Goal: Communication & Community: Ask a question

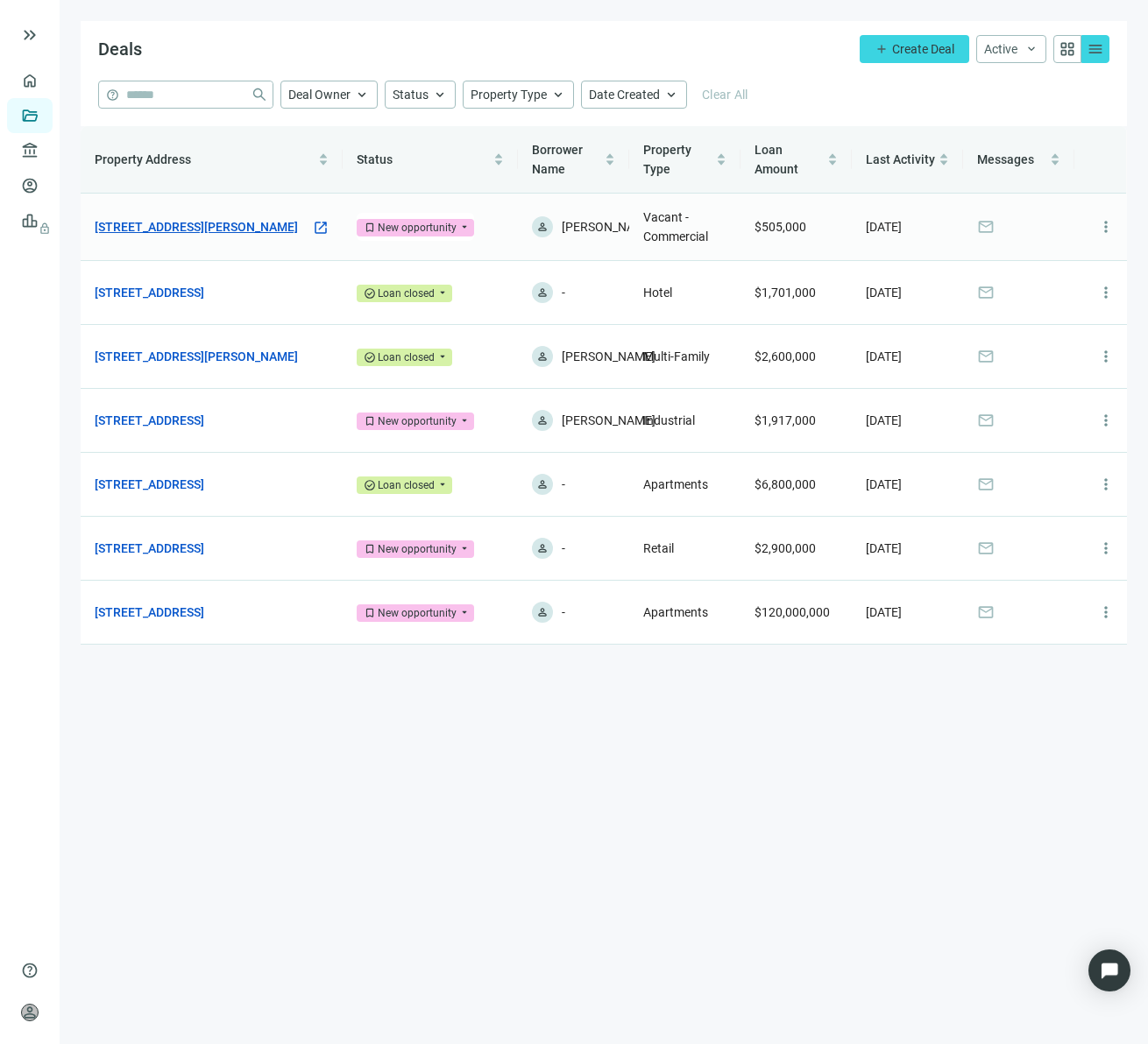
click at [235, 219] on link "[STREET_ADDRESS][PERSON_NAME]" at bounding box center [196, 226] width 203 height 19
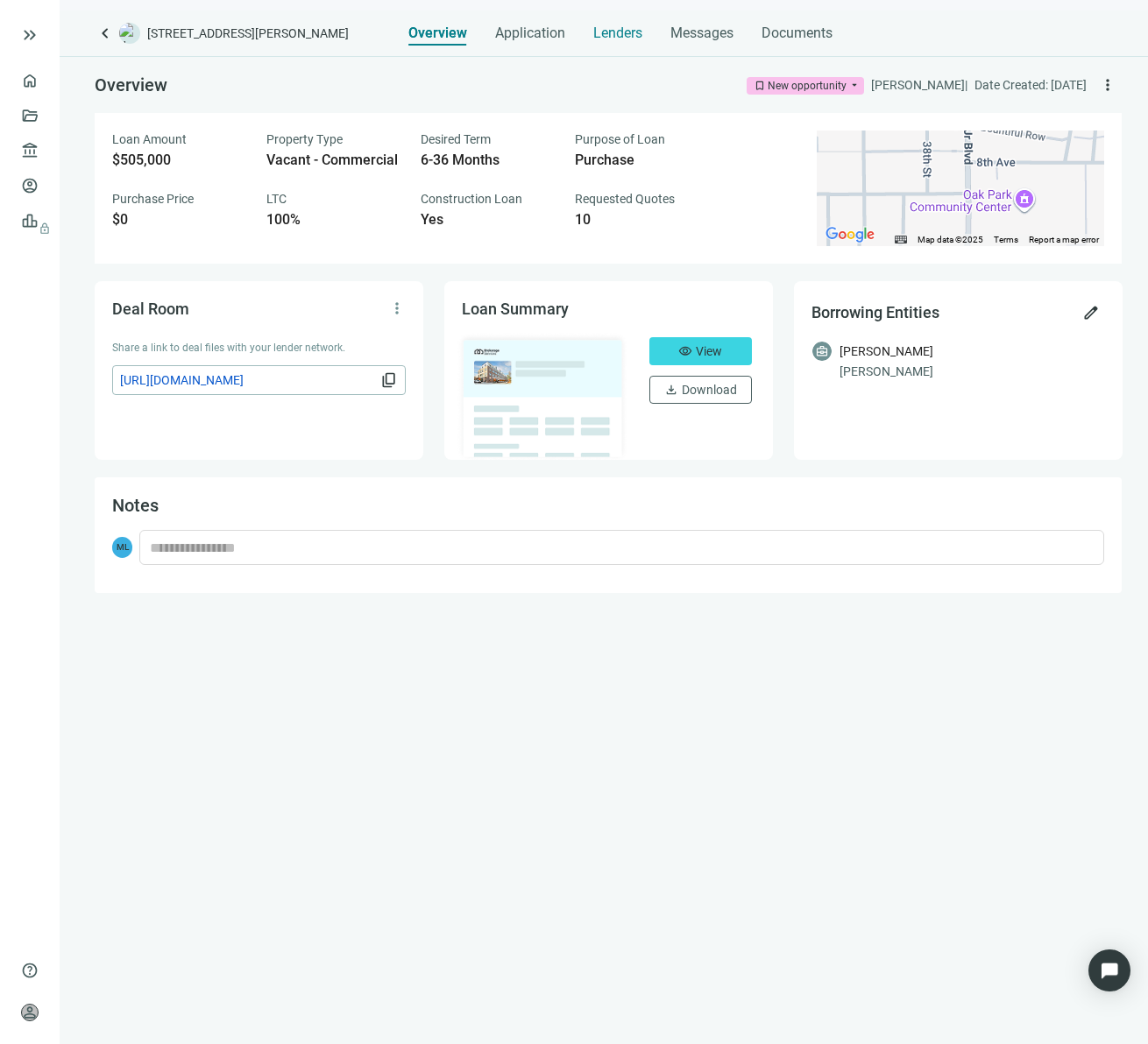
click at [613, 17] on div "Lenders" at bounding box center [618, 28] width 49 height 35
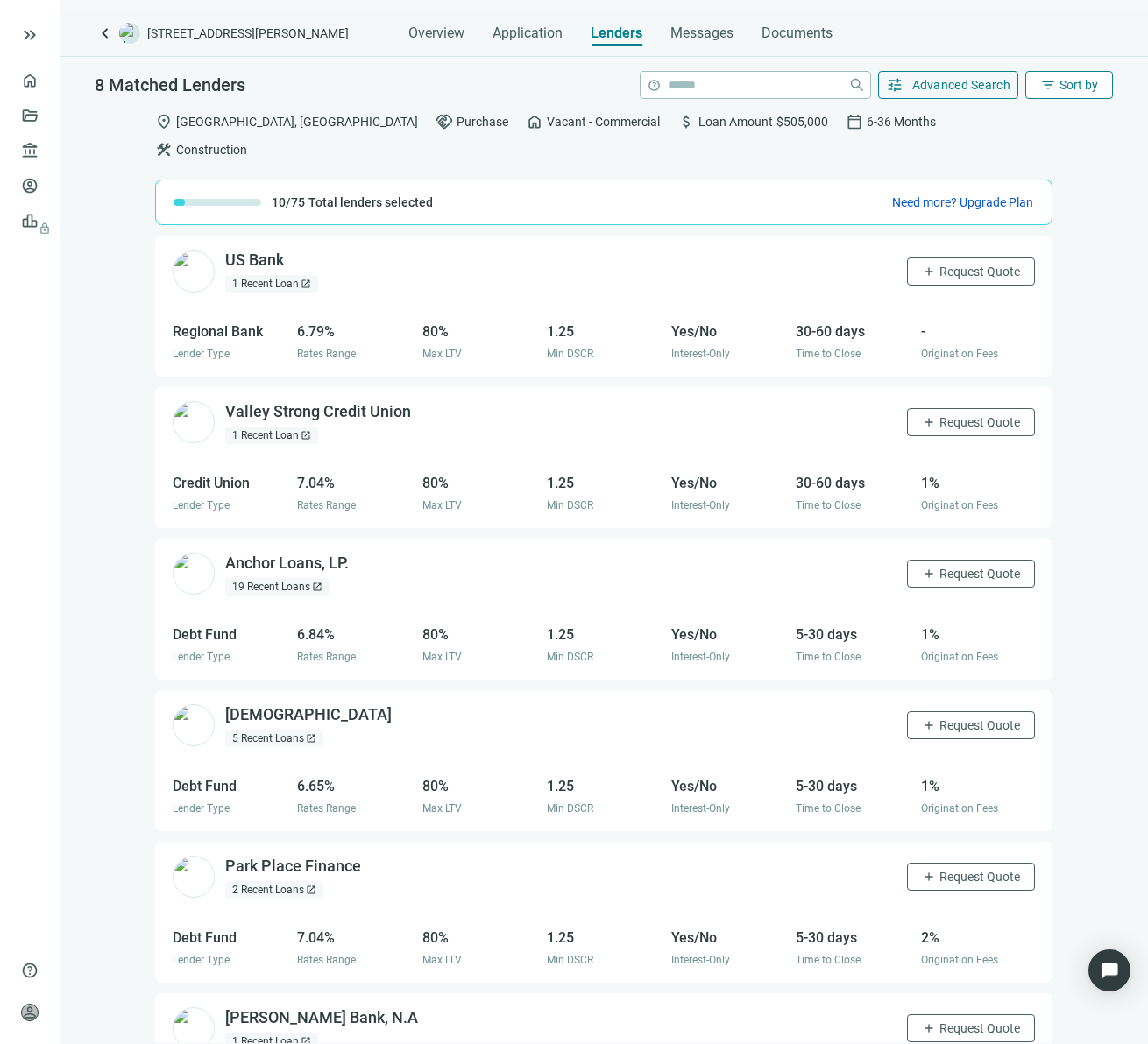
click at [1092, 89] on span "Sort by" at bounding box center [1078, 84] width 38 height 14
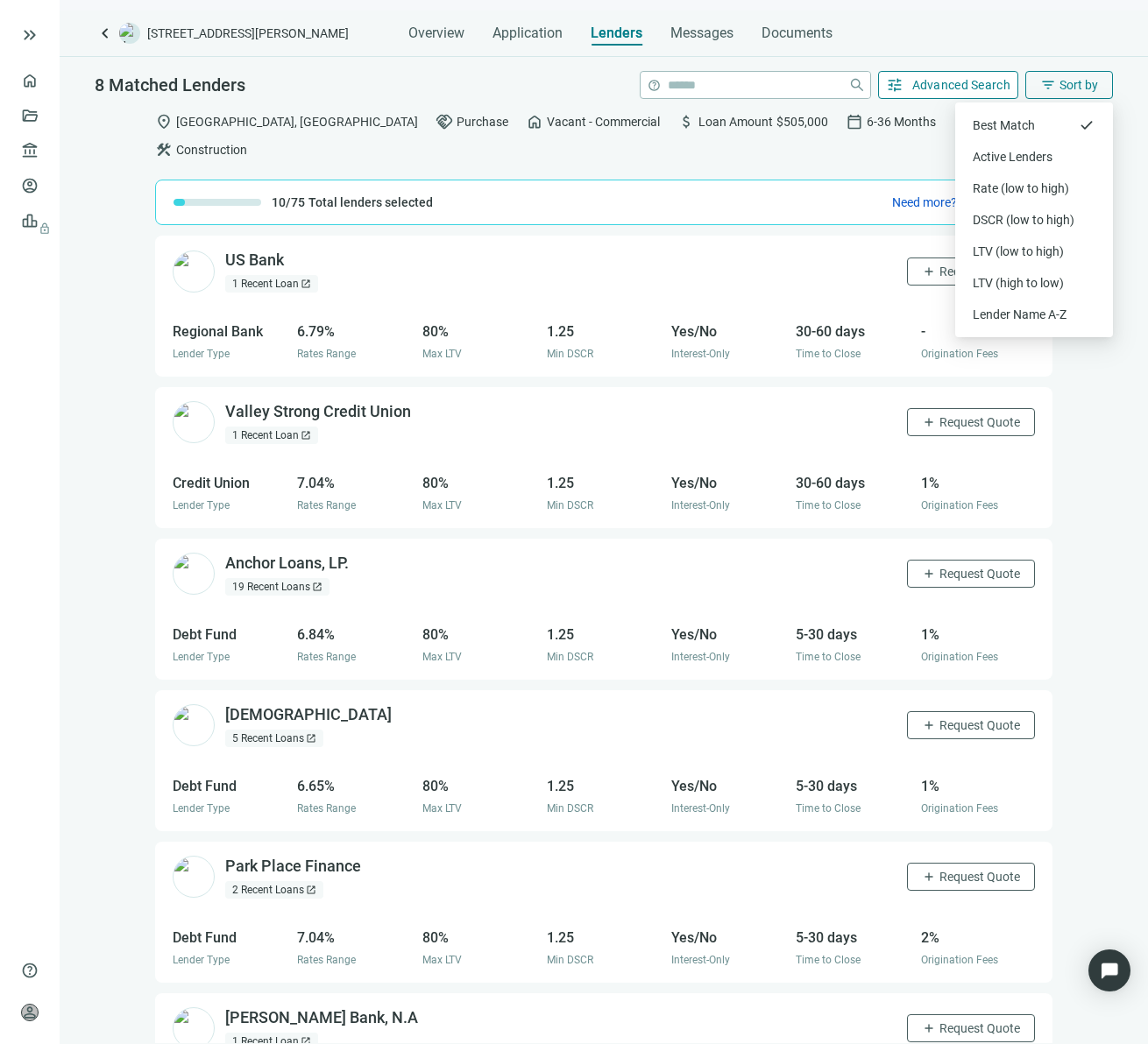
click at [945, 89] on span "Advanced Search" at bounding box center [961, 84] width 99 height 14
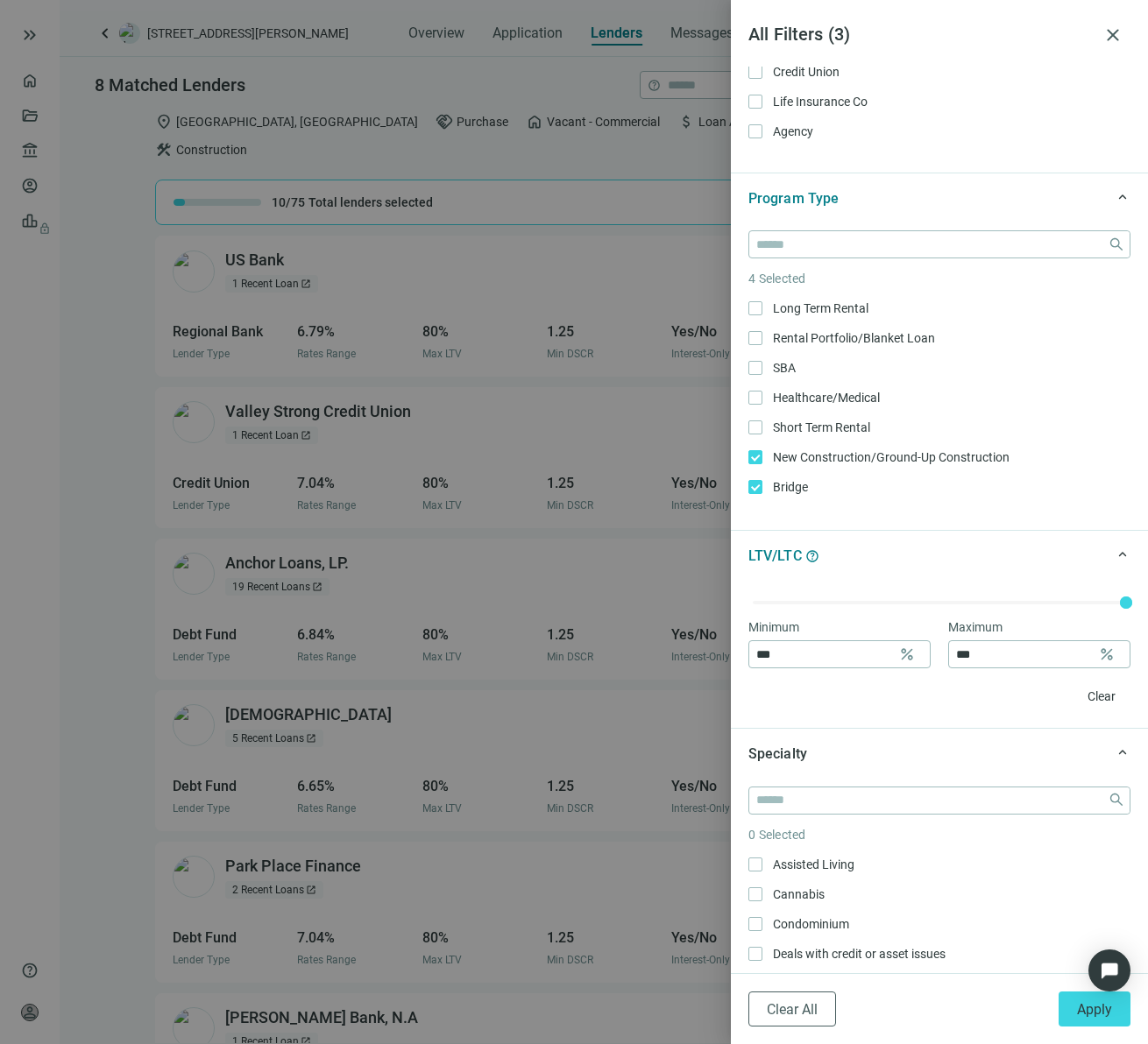
scroll to position [215, 0]
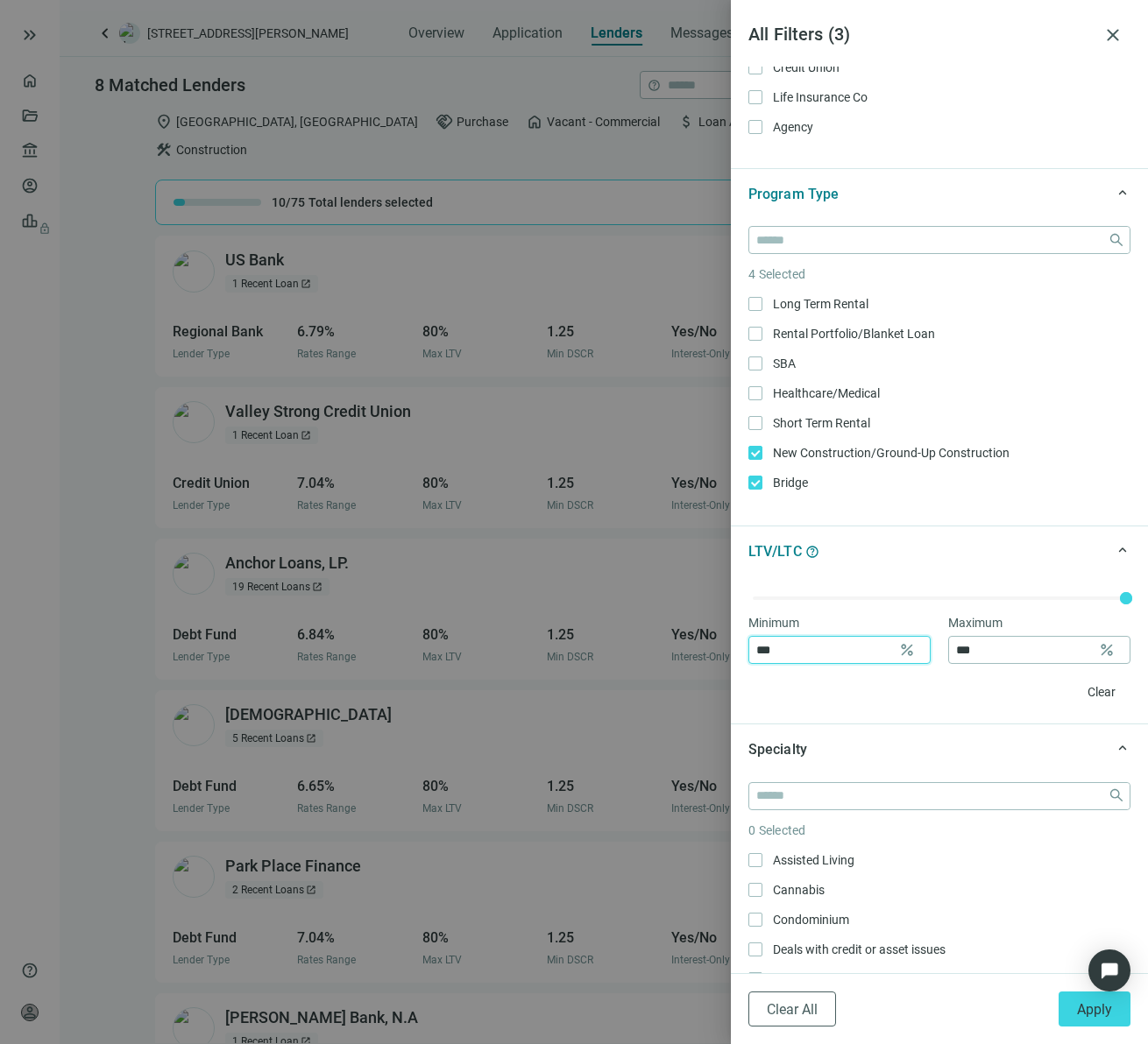
click at [820, 643] on input "***" at bounding box center [824, 649] width 135 height 26
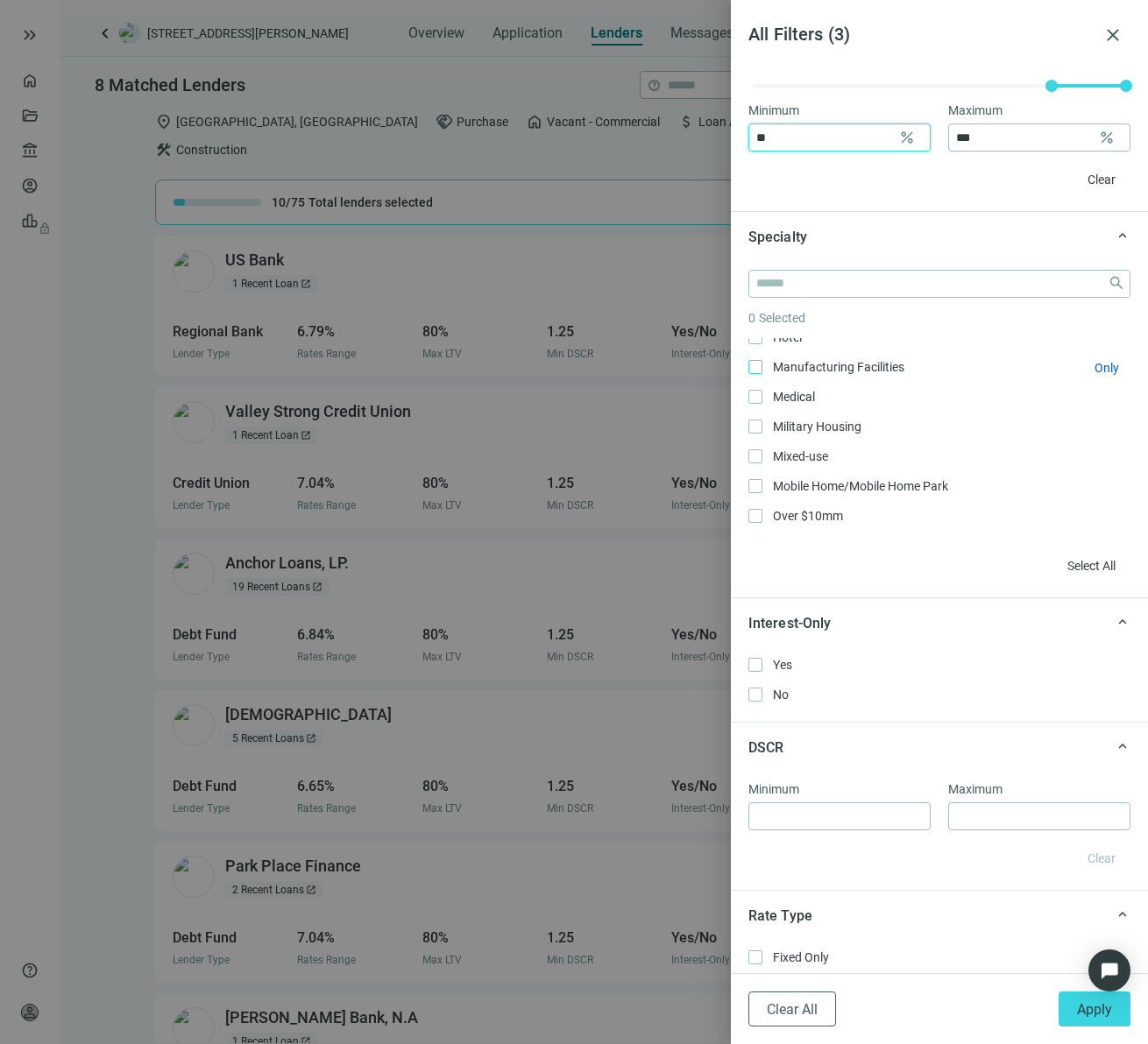
scroll to position [251, 0]
type input "**"
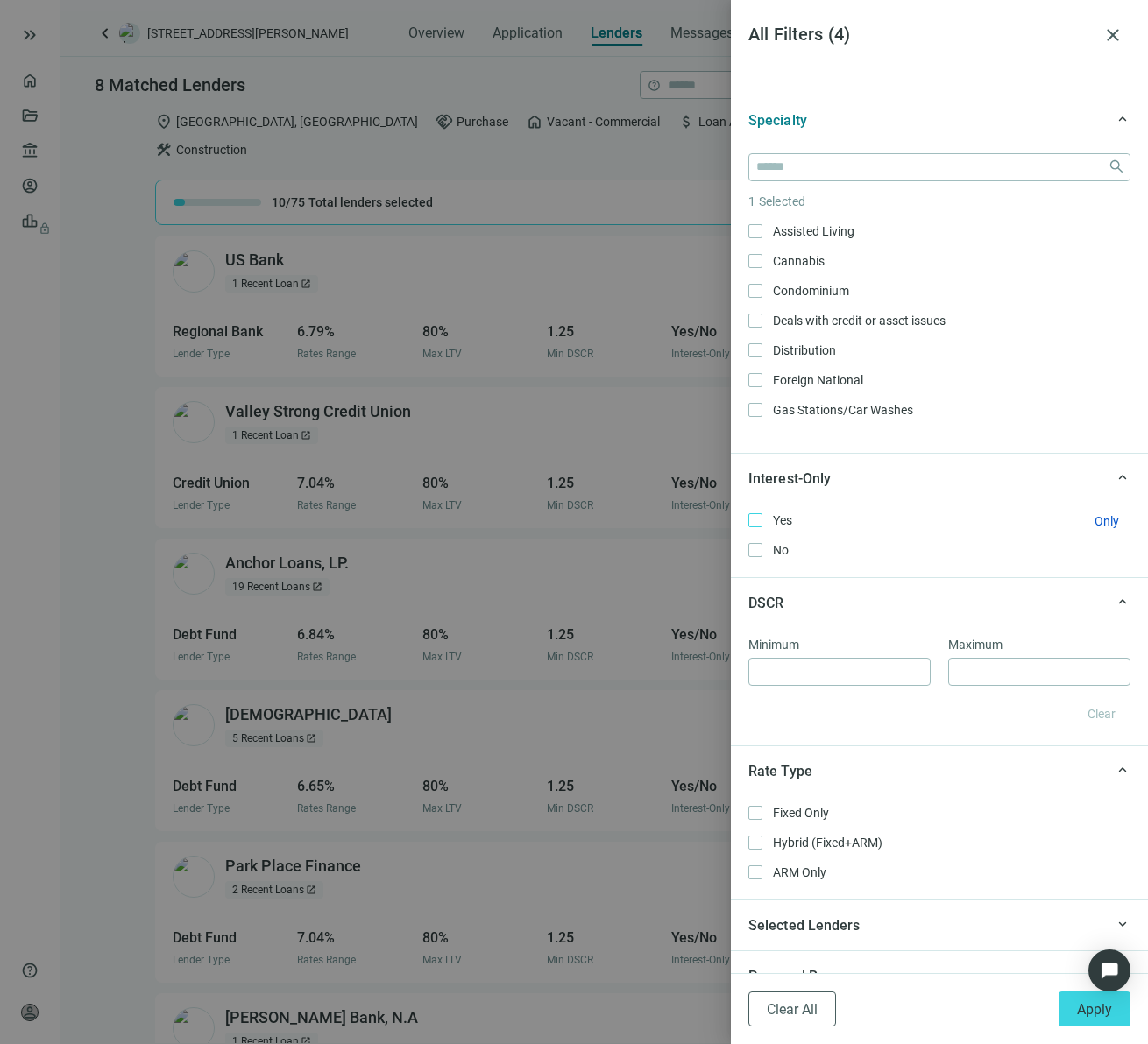
scroll to position [1128, 0]
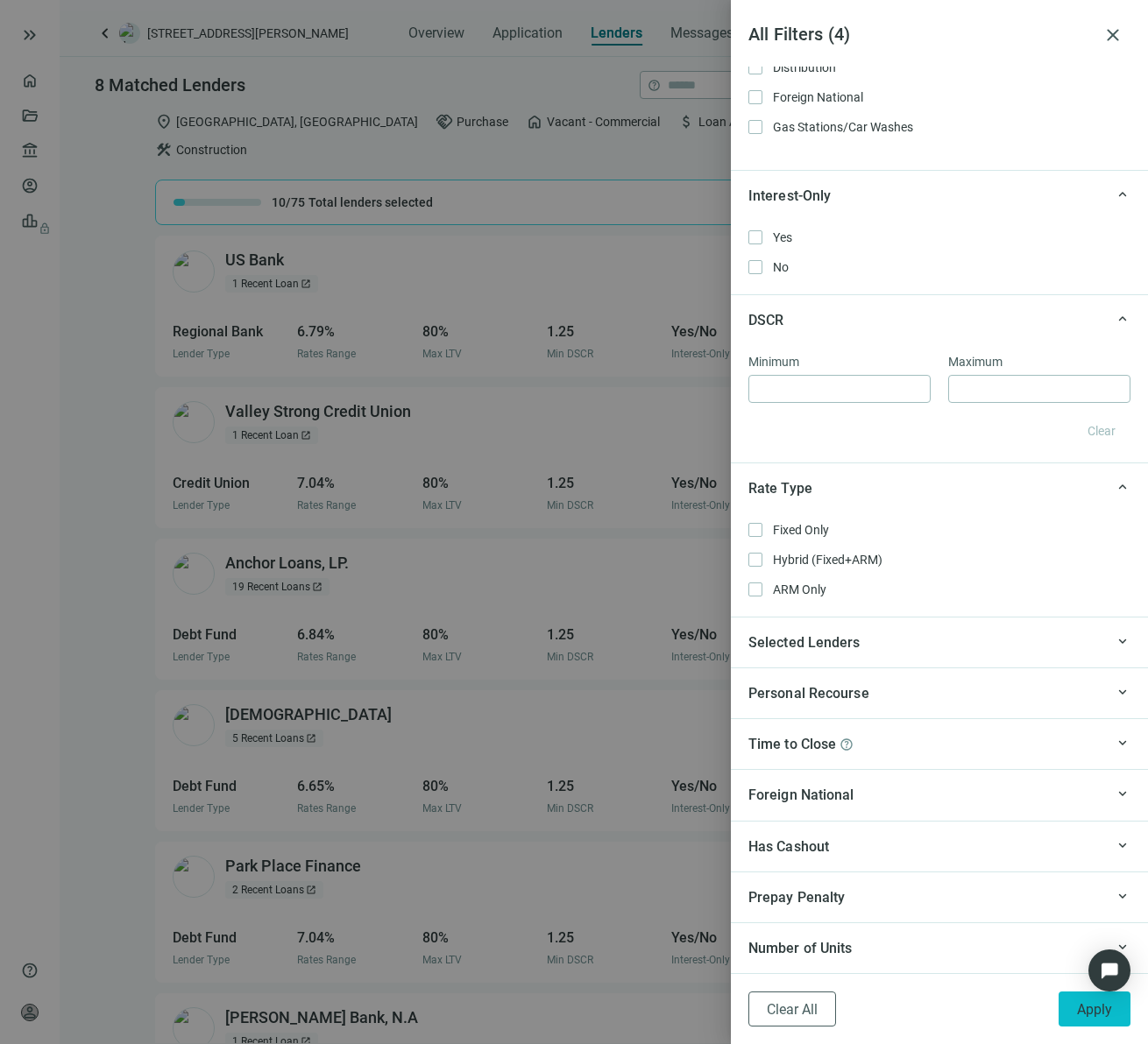
click at [1092, 1009] on span "Apply" at bounding box center [1094, 1010] width 35 height 16
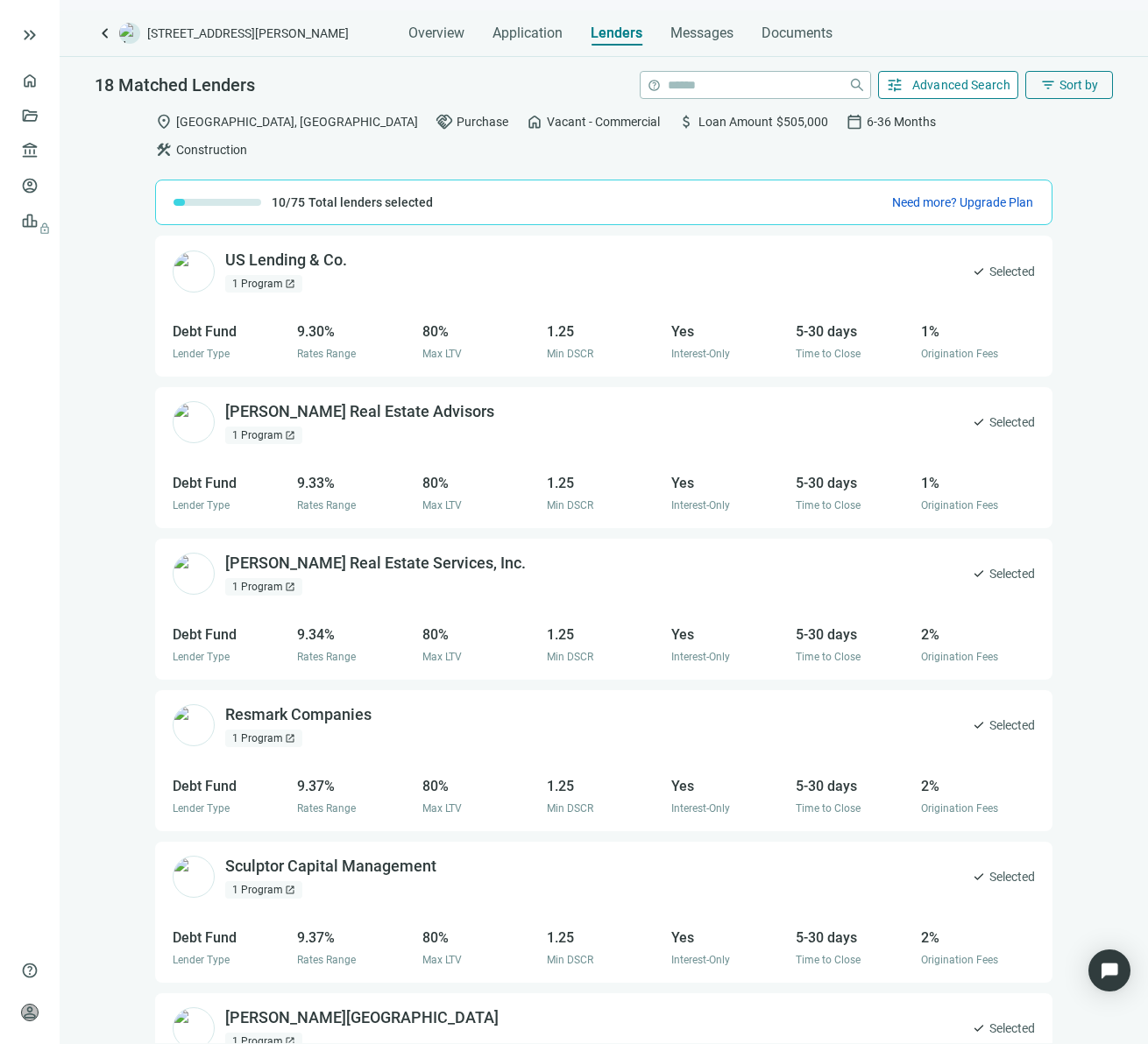
click at [969, 80] on span "Advanced Search" at bounding box center [961, 84] width 99 height 14
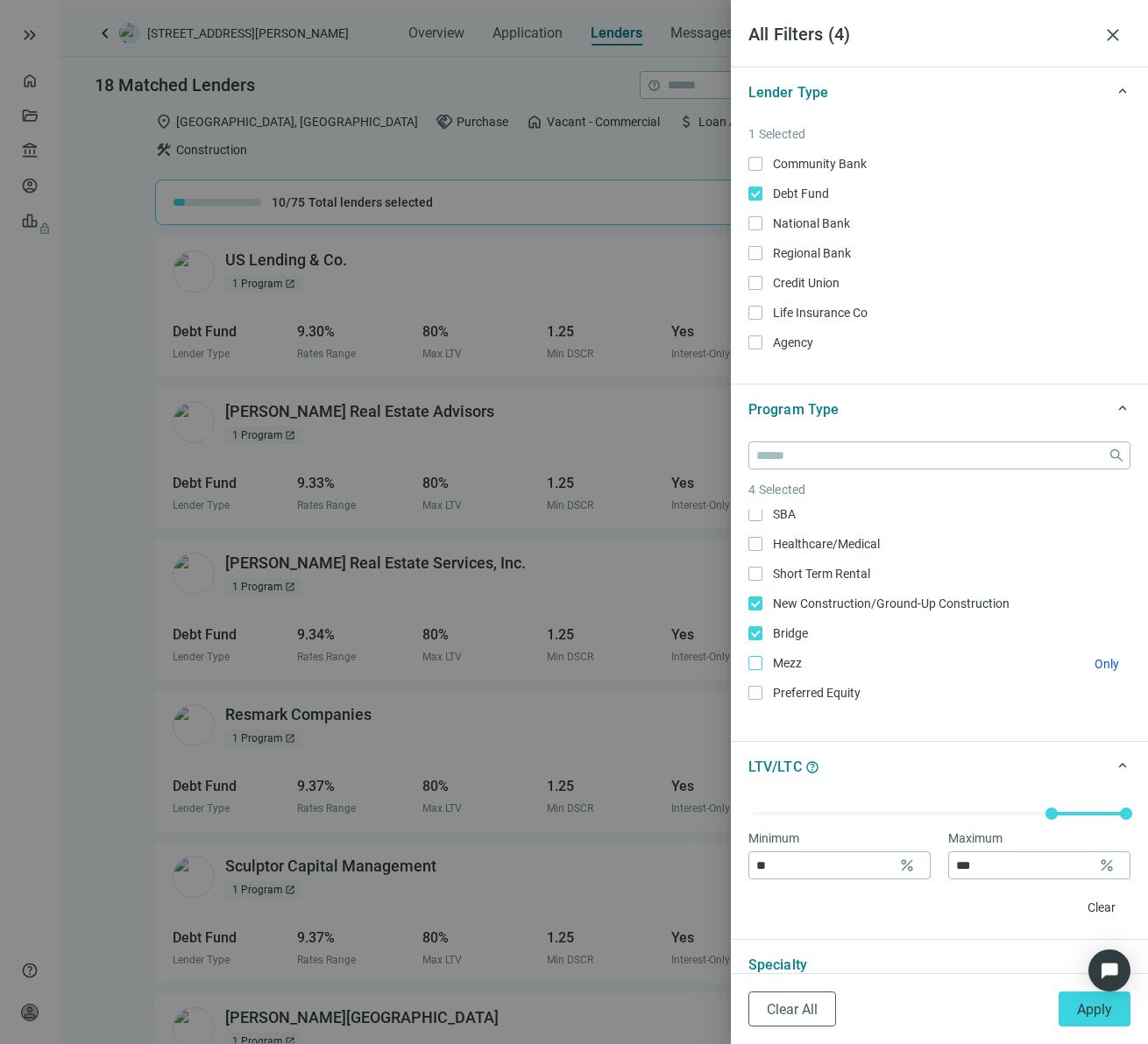
scroll to position [87, 0]
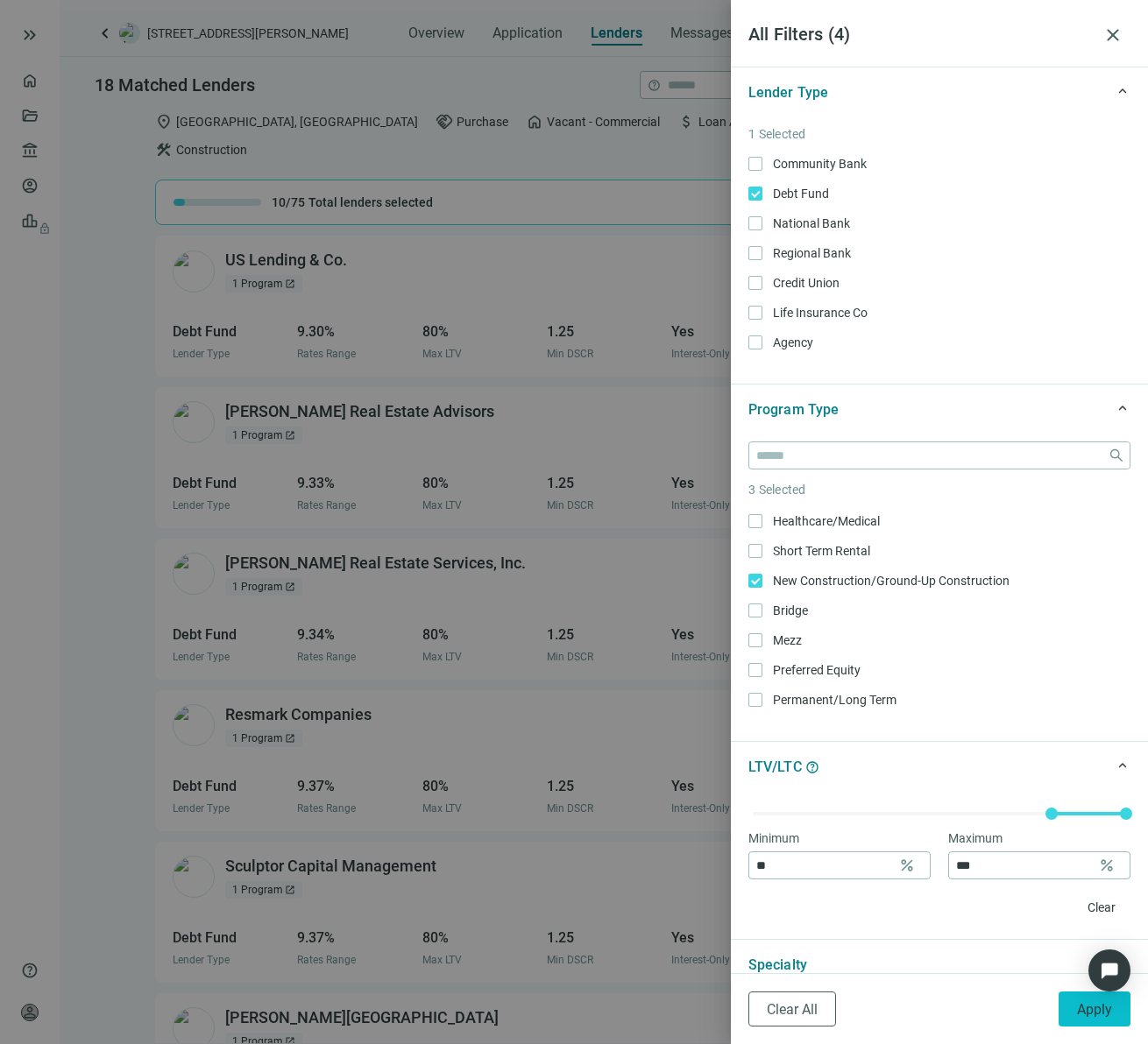
click at [1109, 1001] on span "Apply" at bounding box center [1094, 1010] width 35 height 16
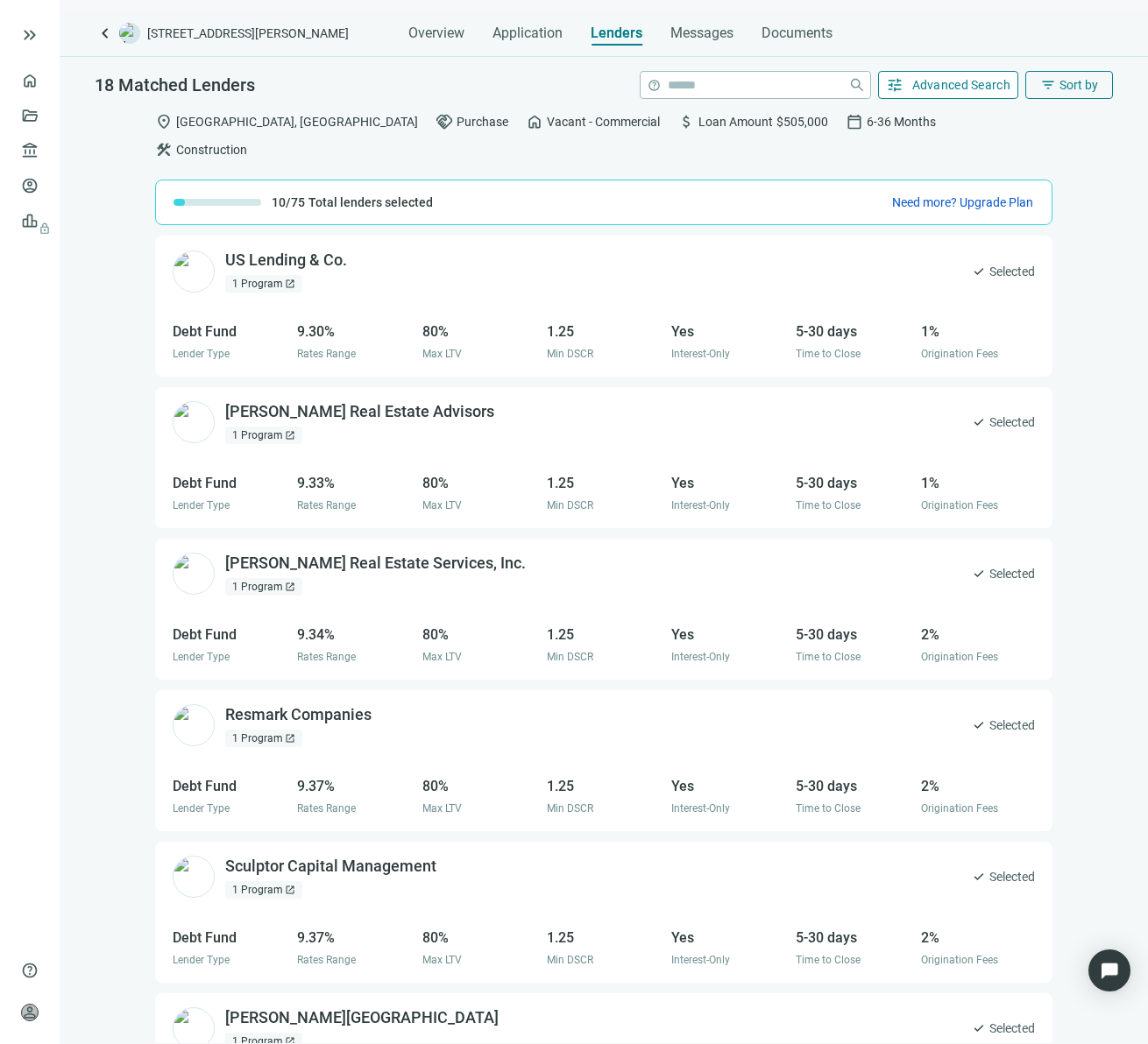
click at [975, 88] on span "Advanced Search" at bounding box center [961, 84] width 99 height 14
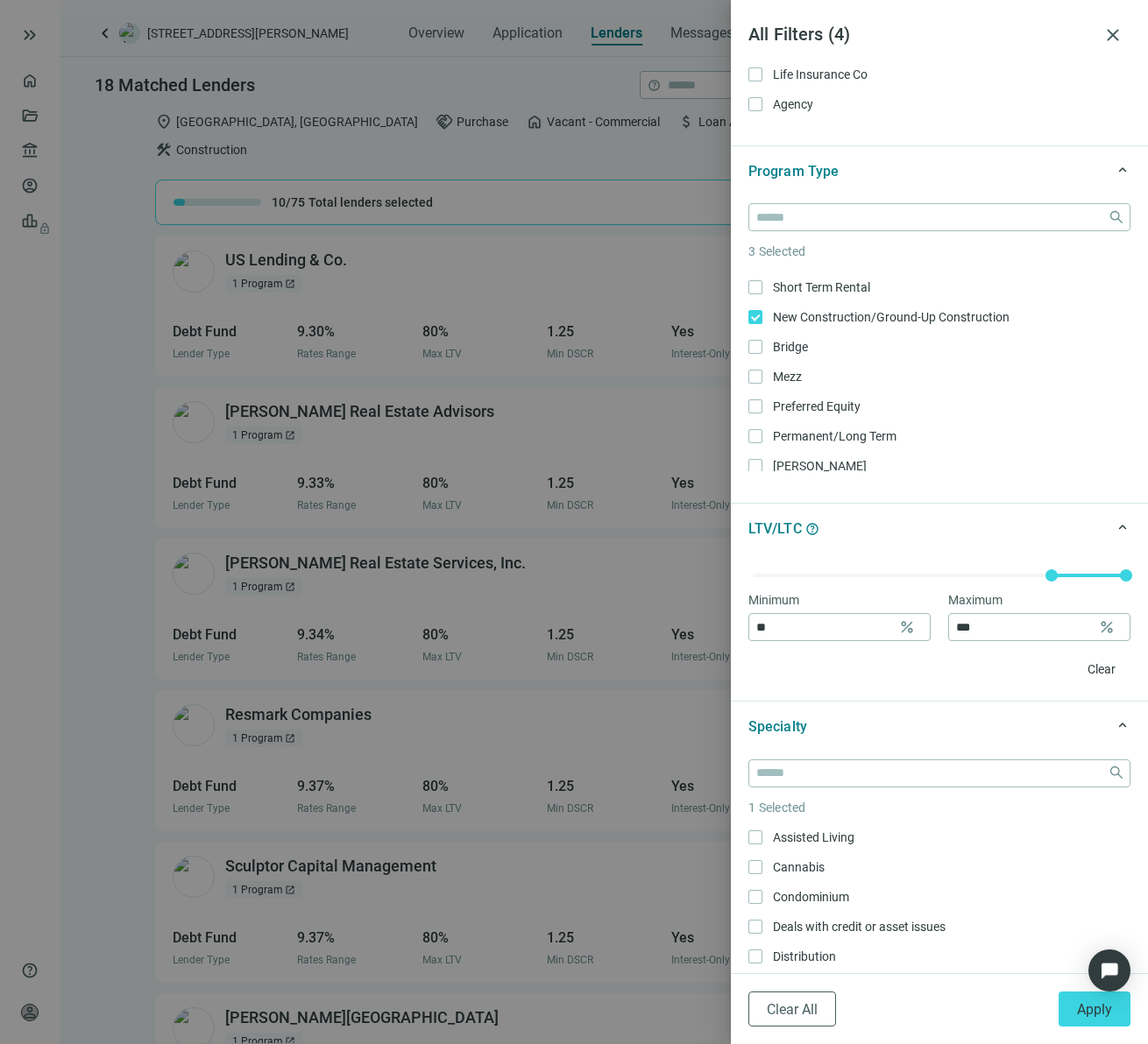
scroll to position [241, 0]
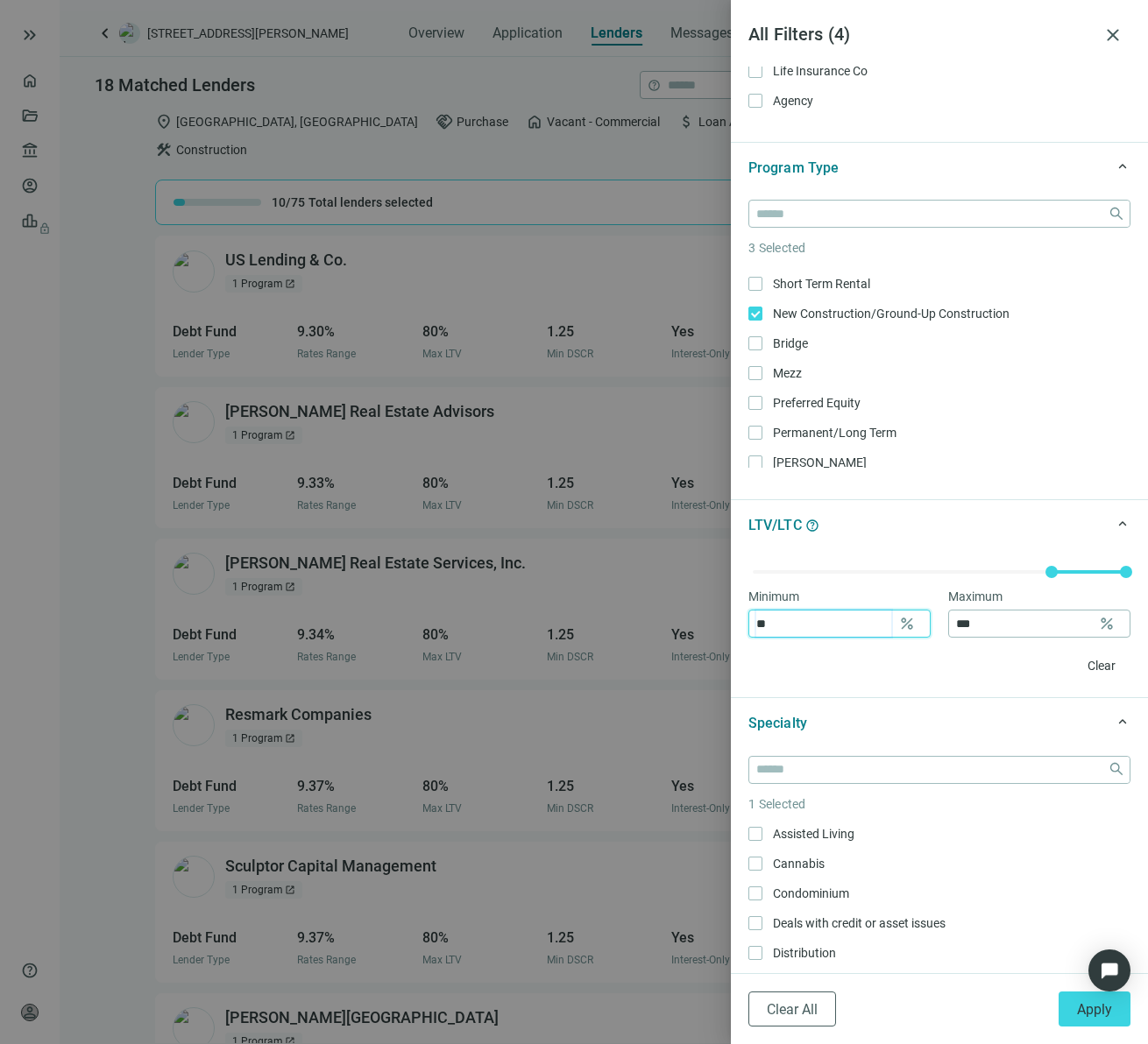
click at [814, 626] on input "**" at bounding box center [824, 623] width 135 height 26
click at [851, 625] on input "**" at bounding box center [824, 623] width 135 height 26
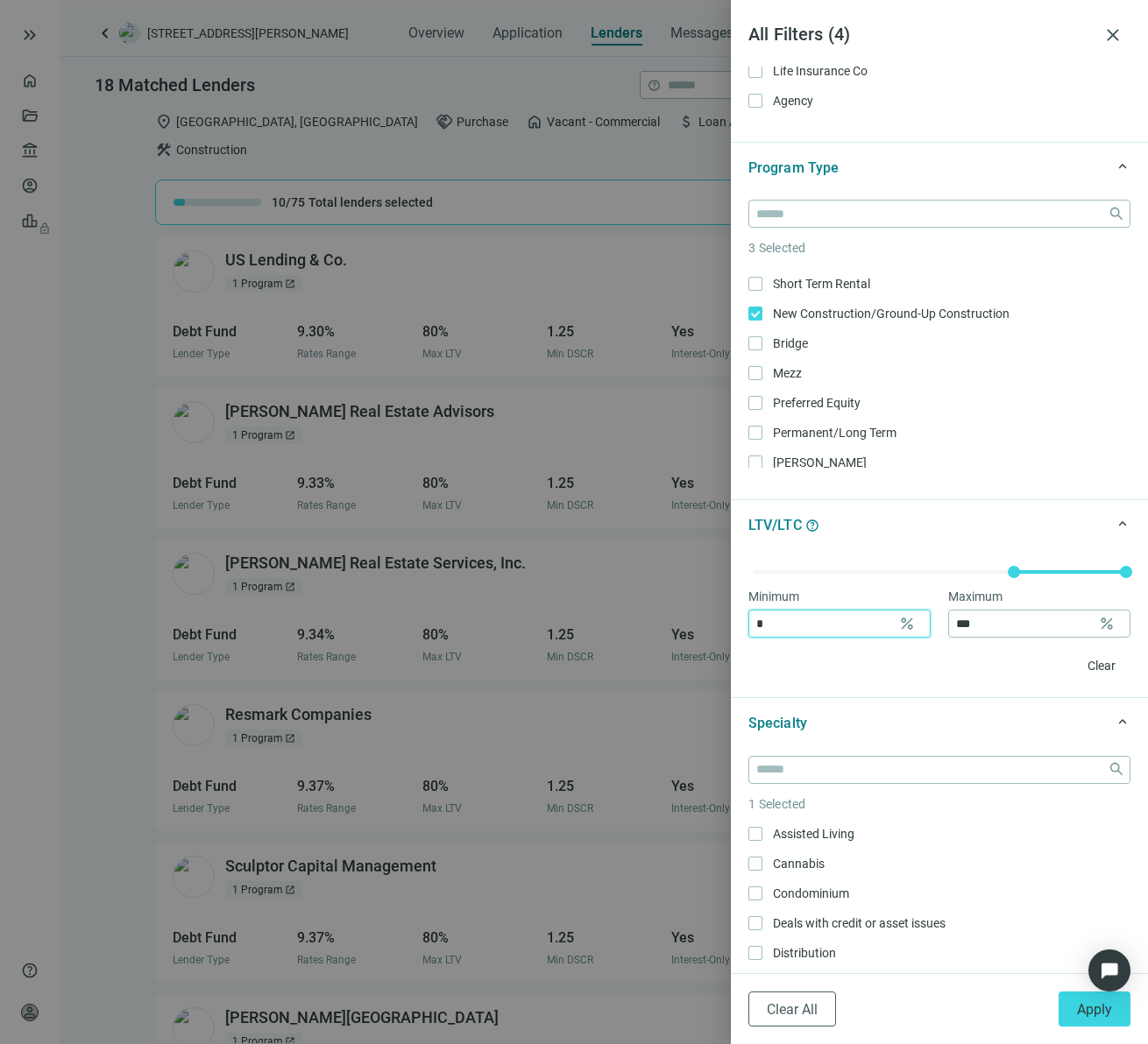
type input "**"
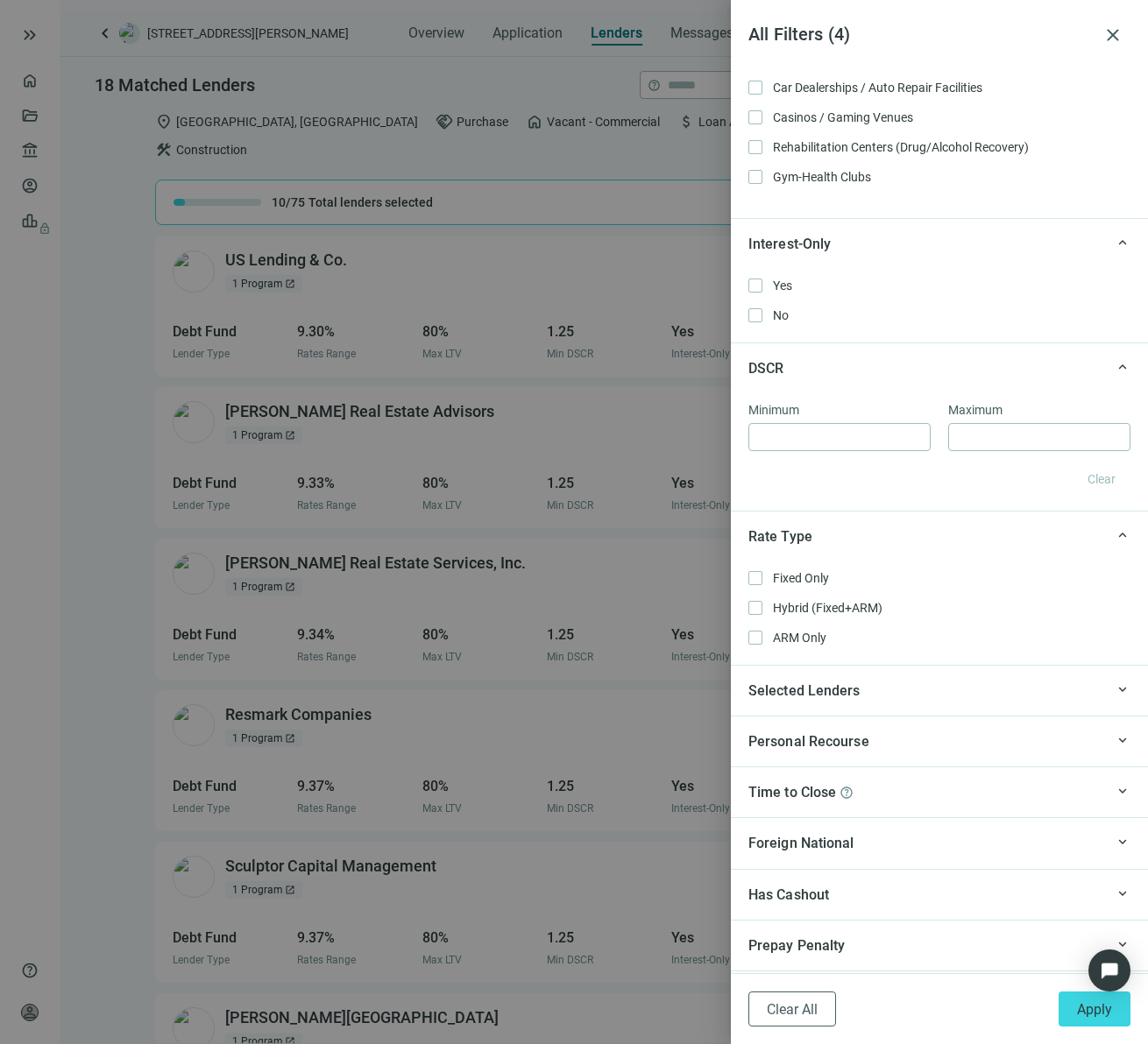
scroll to position [1128, 0]
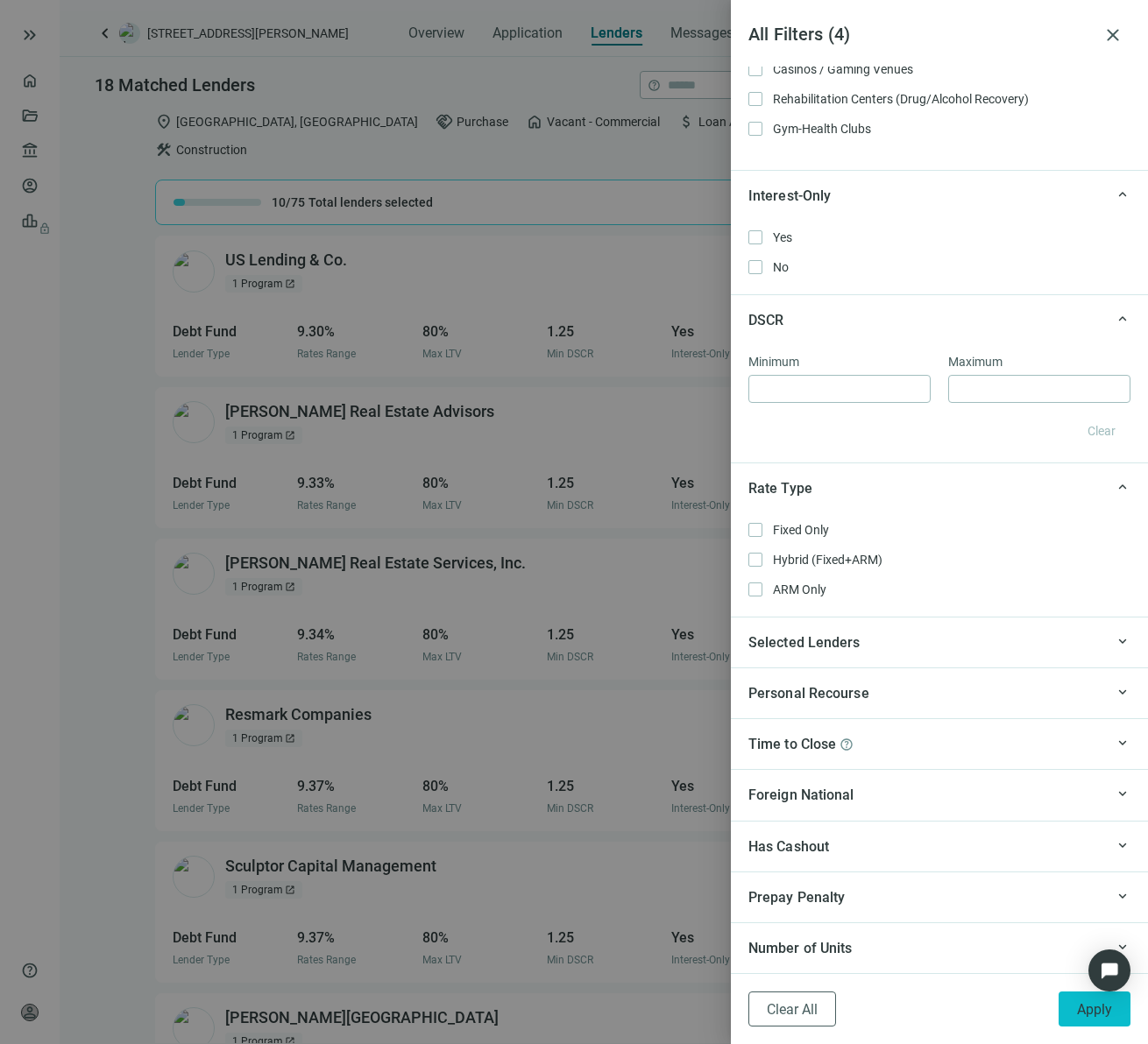
click at [1101, 1007] on span "Apply" at bounding box center [1094, 1010] width 35 height 16
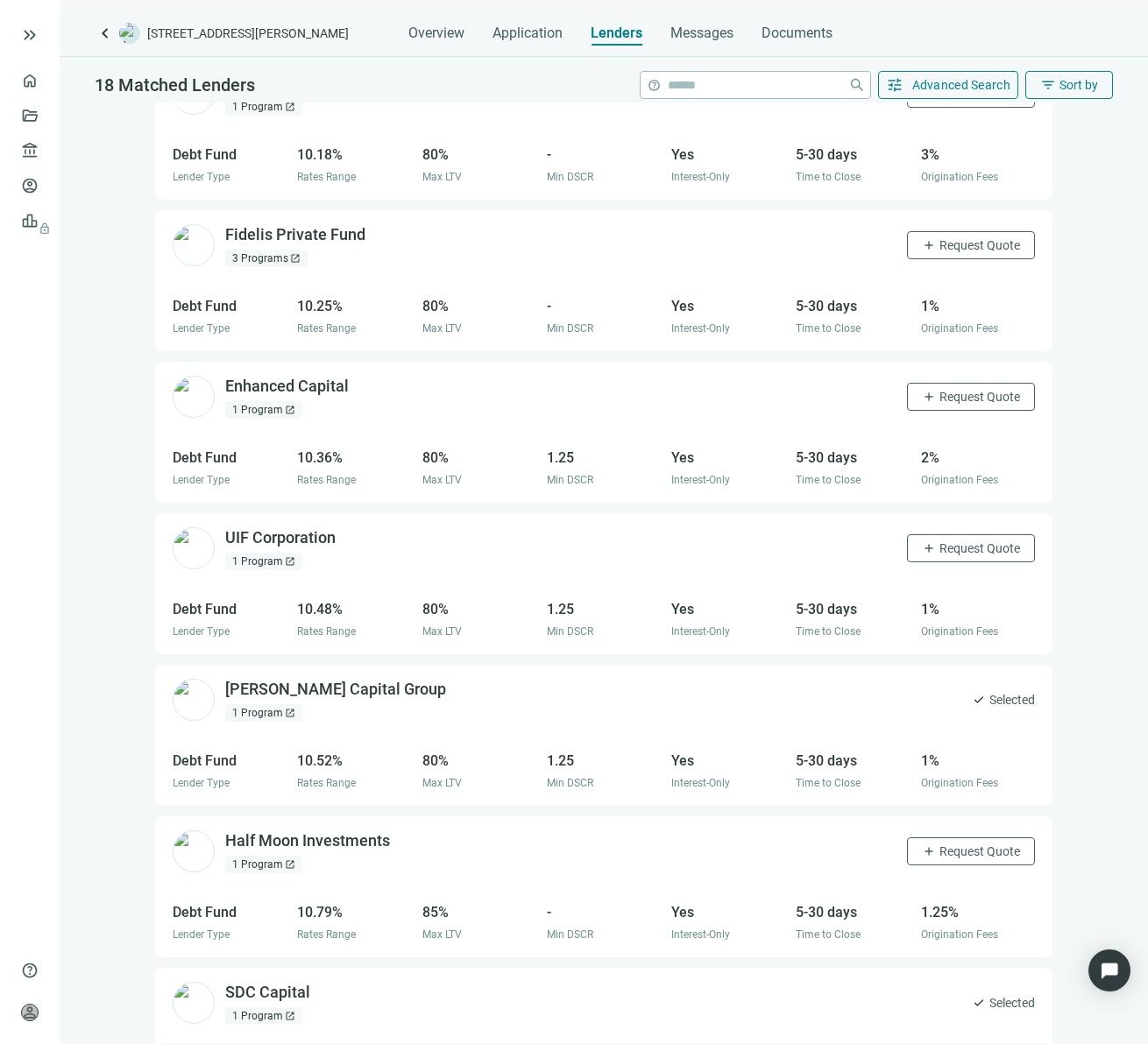
scroll to position [1689, 0]
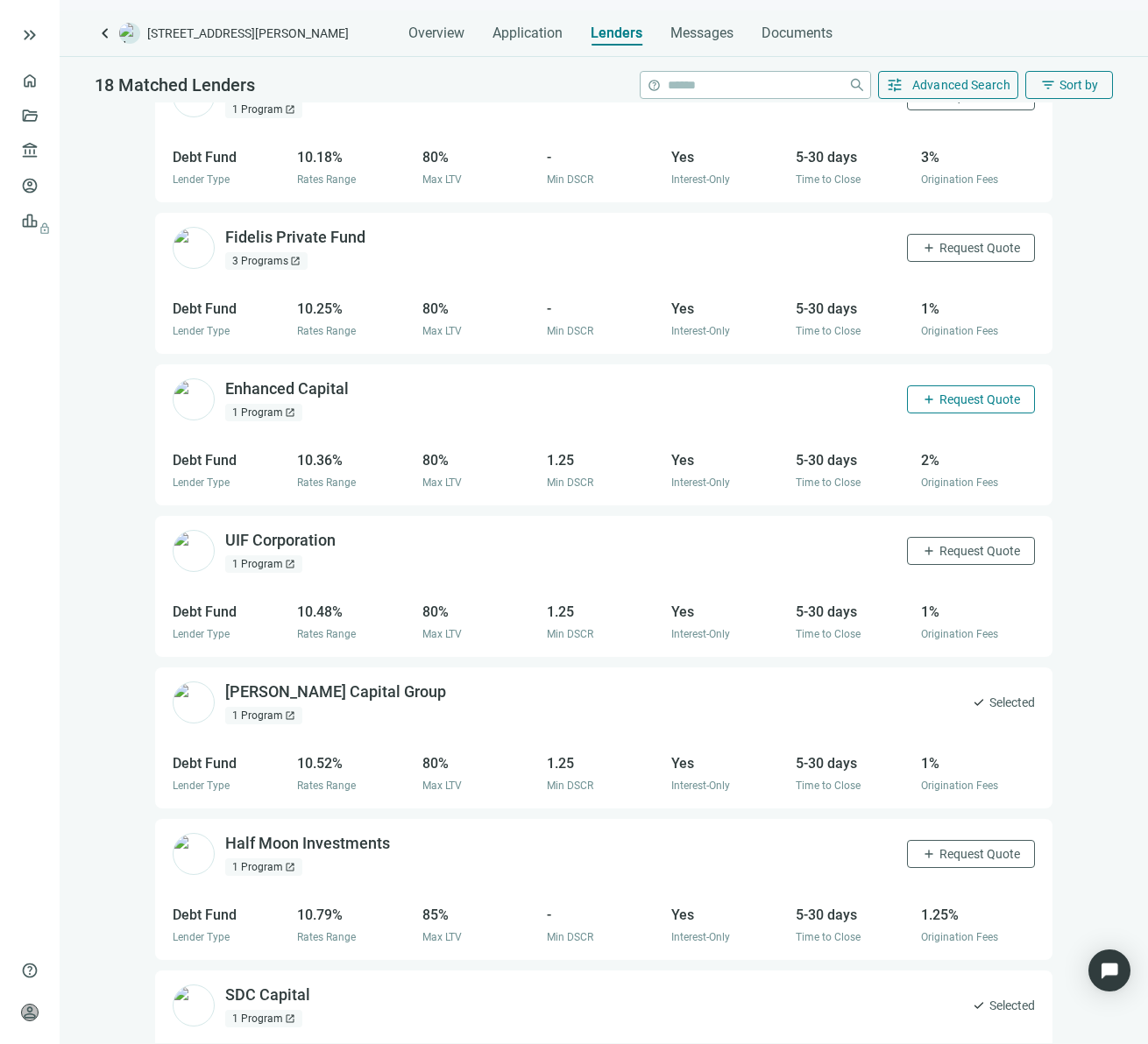
click at [939, 392] on span "Request Quote" at bounding box center [979, 399] width 81 height 14
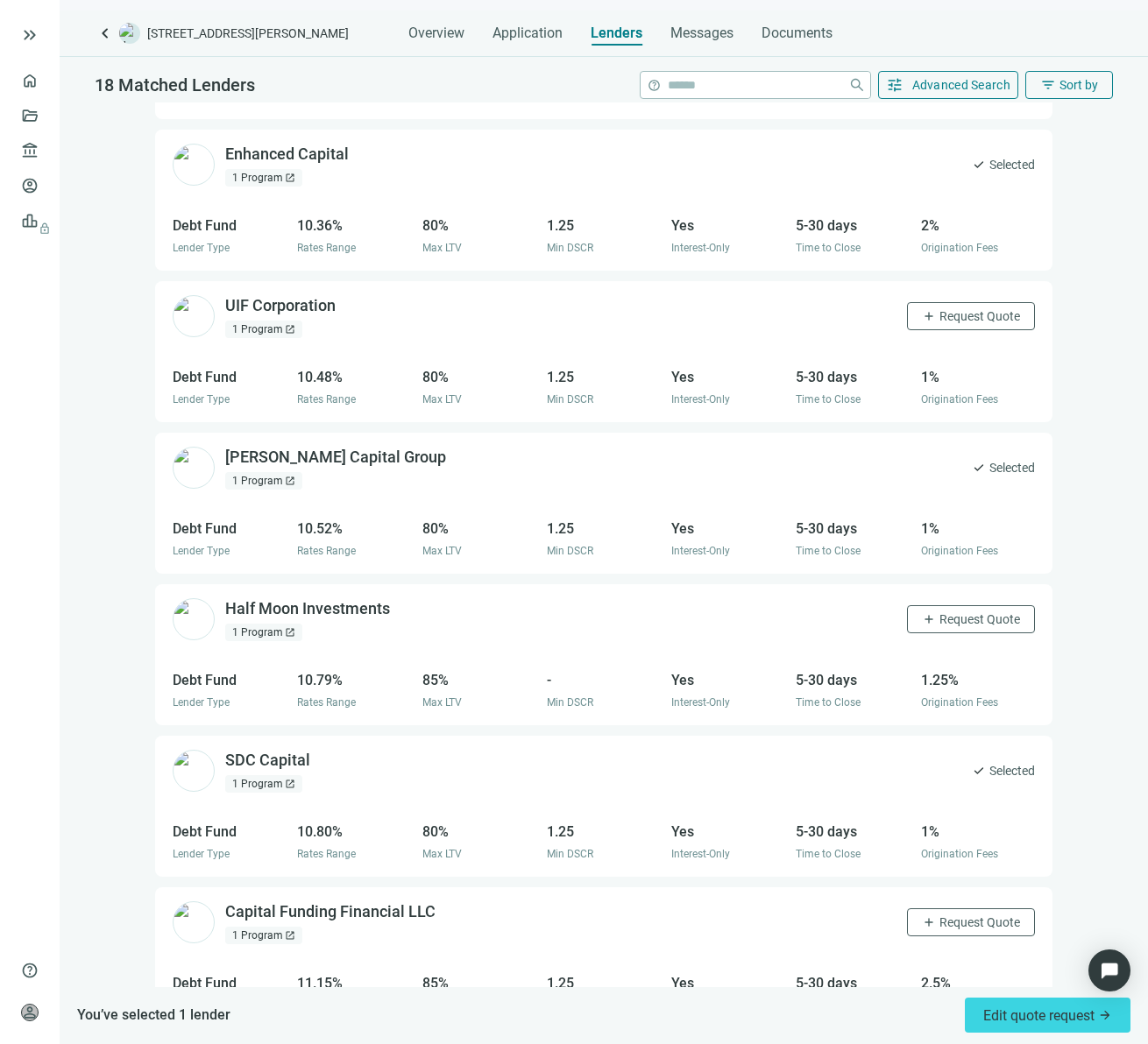
scroll to position [1937, 0]
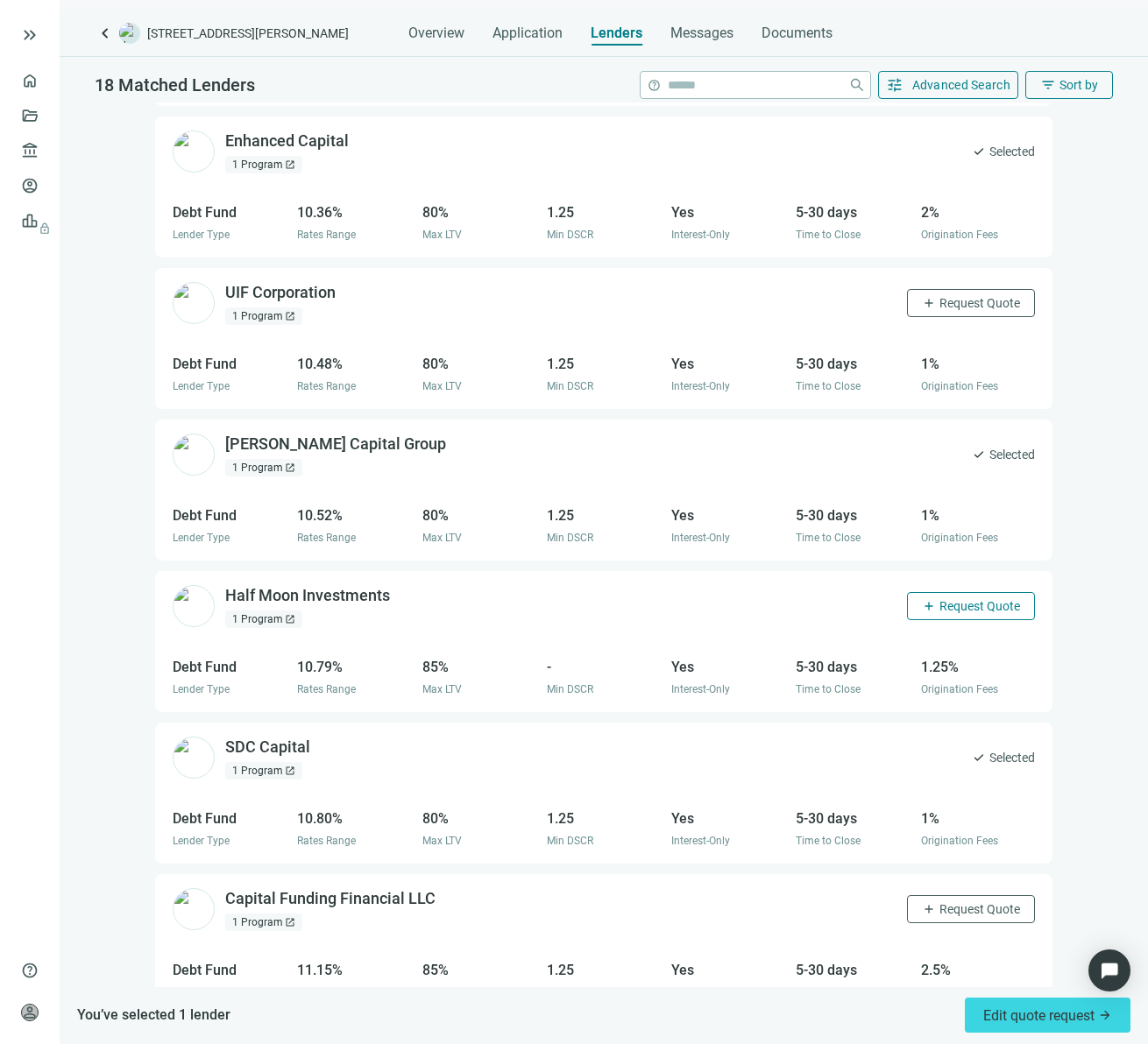
click at [922, 599] on span "add" at bounding box center [928, 606] width 14 height 14
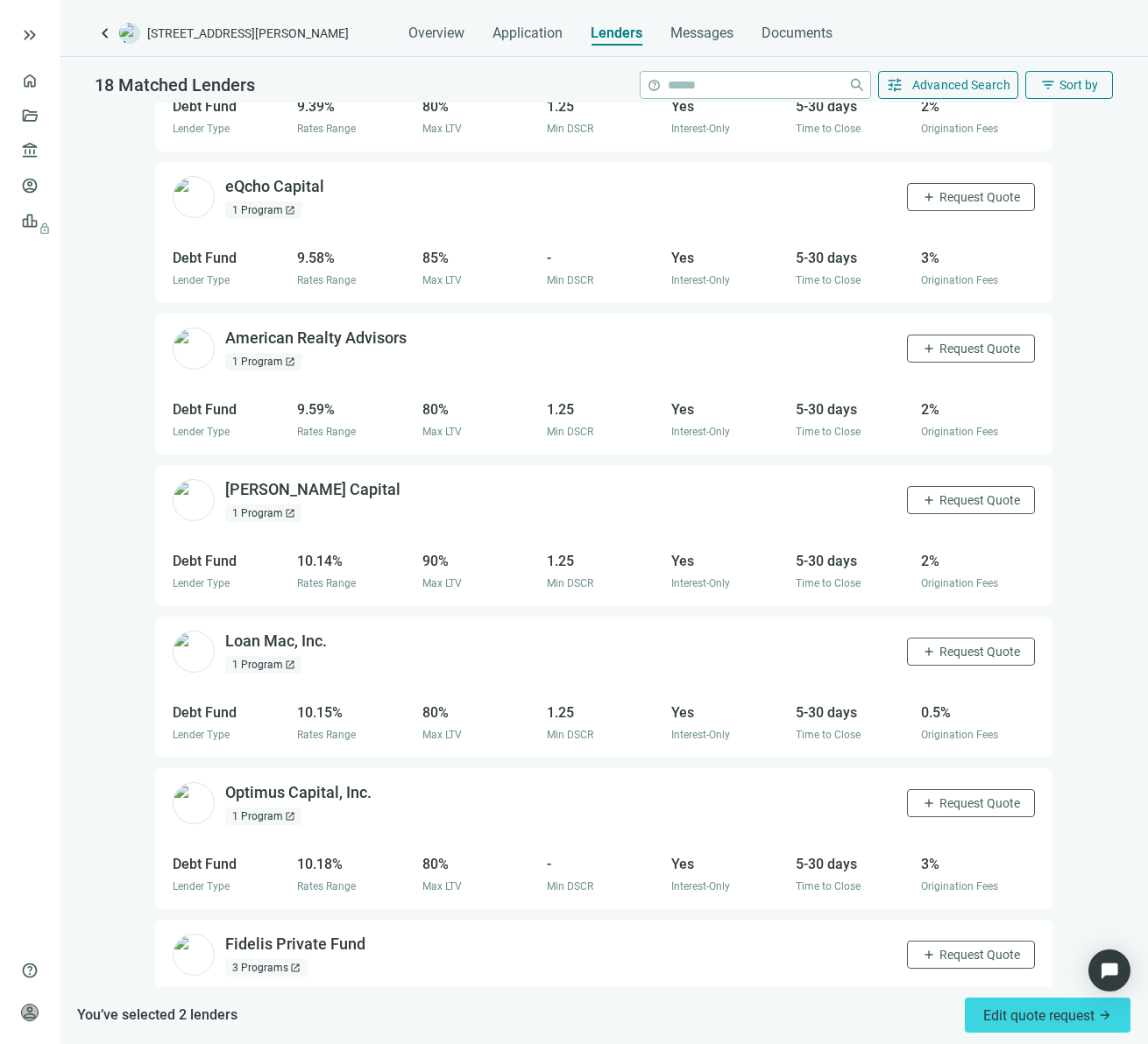
scroll to position [0, 0]
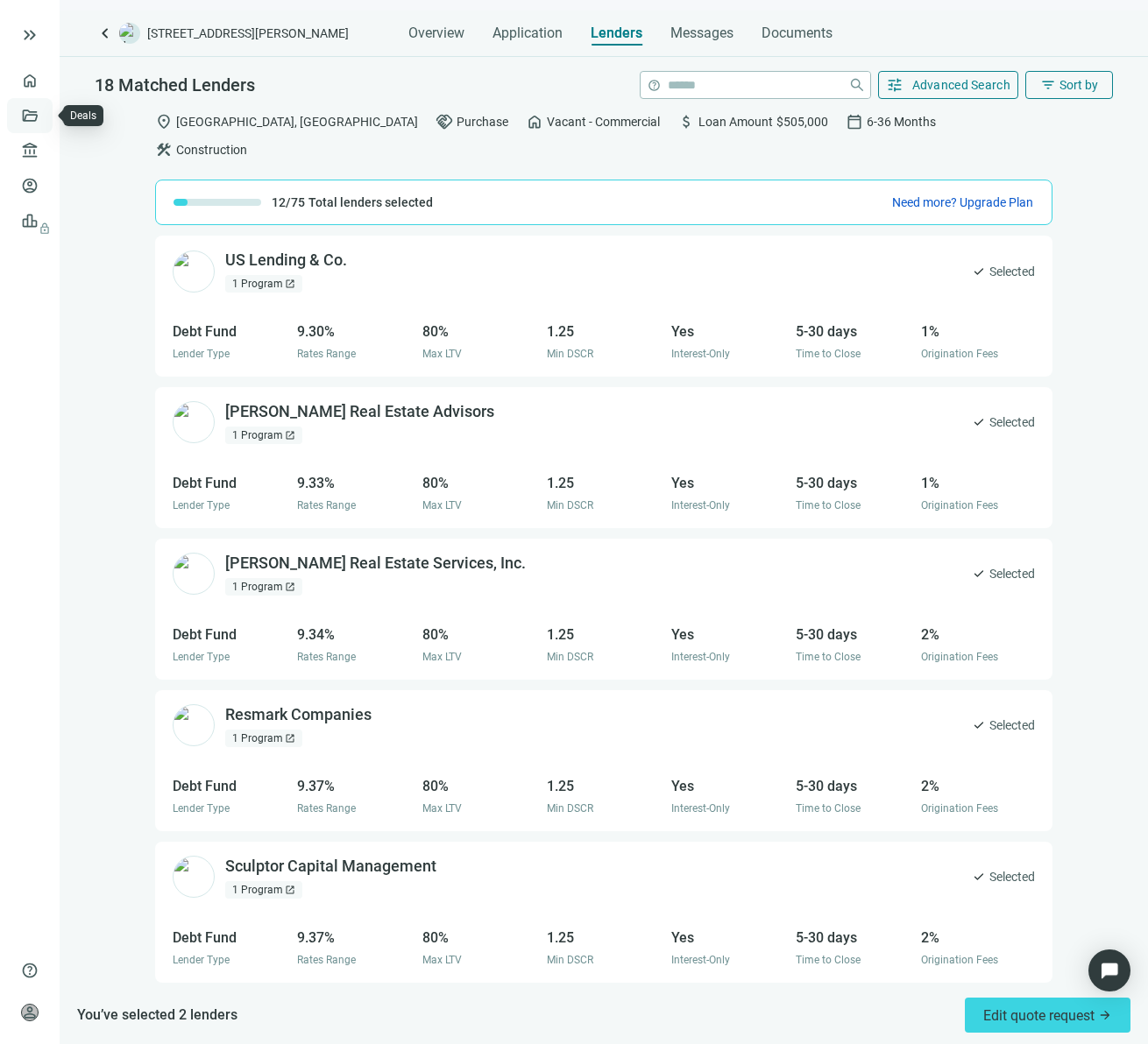
click at [44, 118] on link "Deals" at bounding box center [59, 115] width 32 height 14
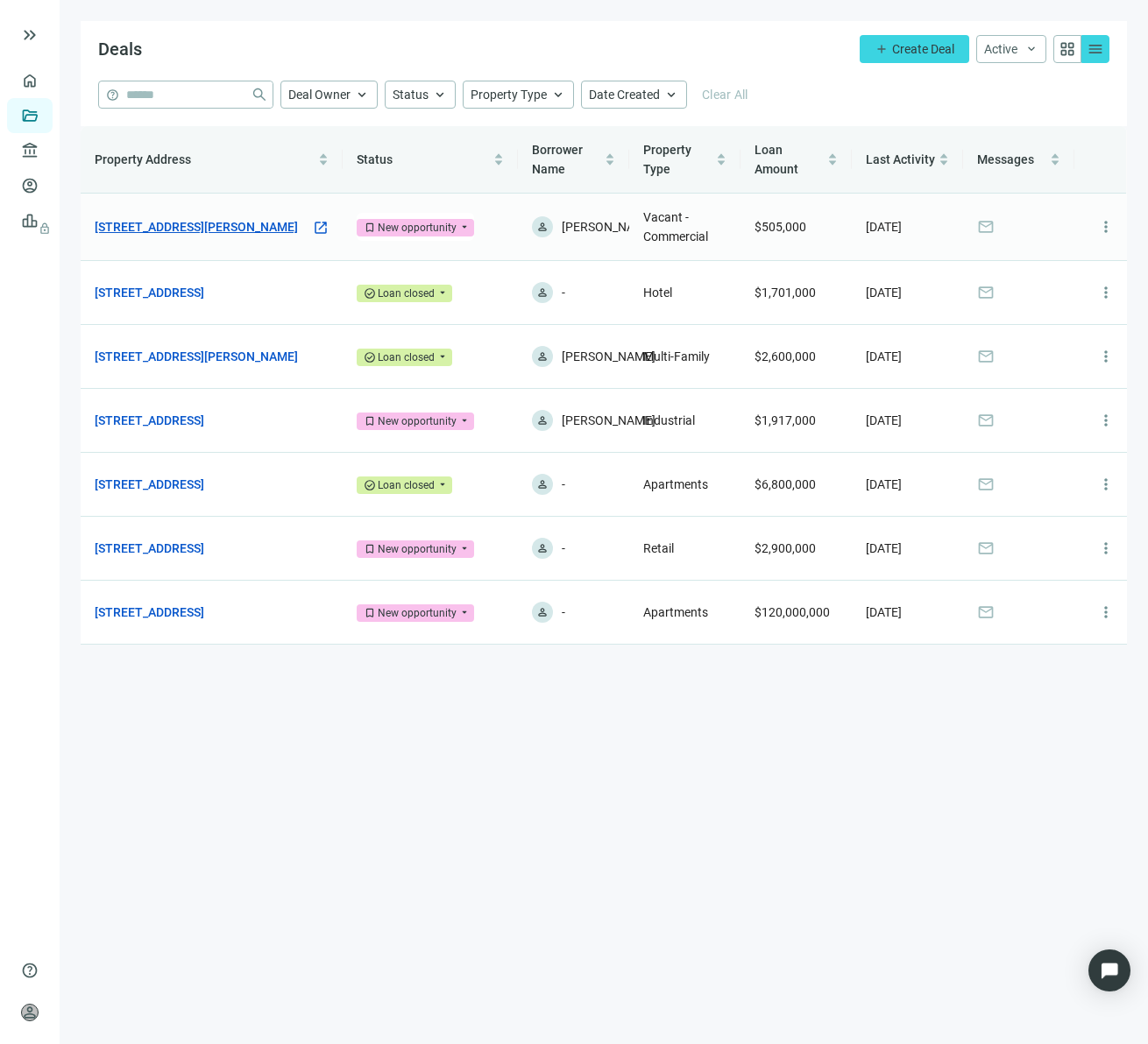
click at [200, 225] on link "[STREET_ADDRESS][PERSON_NAME]" at bounding box center [196, 226] width 203 height 19
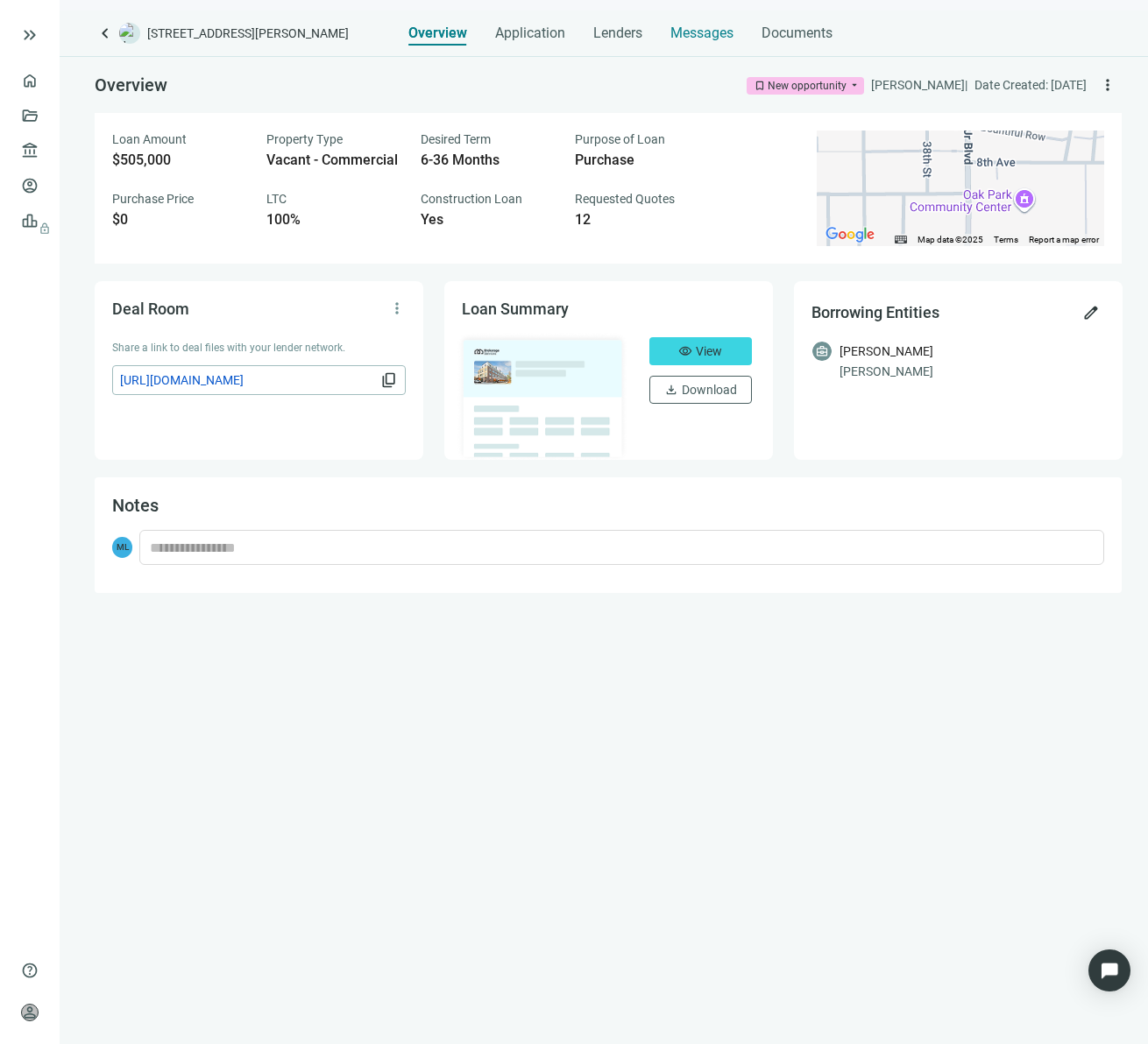
click at [700, 29] on span "Messages" at bounding box center [701, 33] width 63 height 16
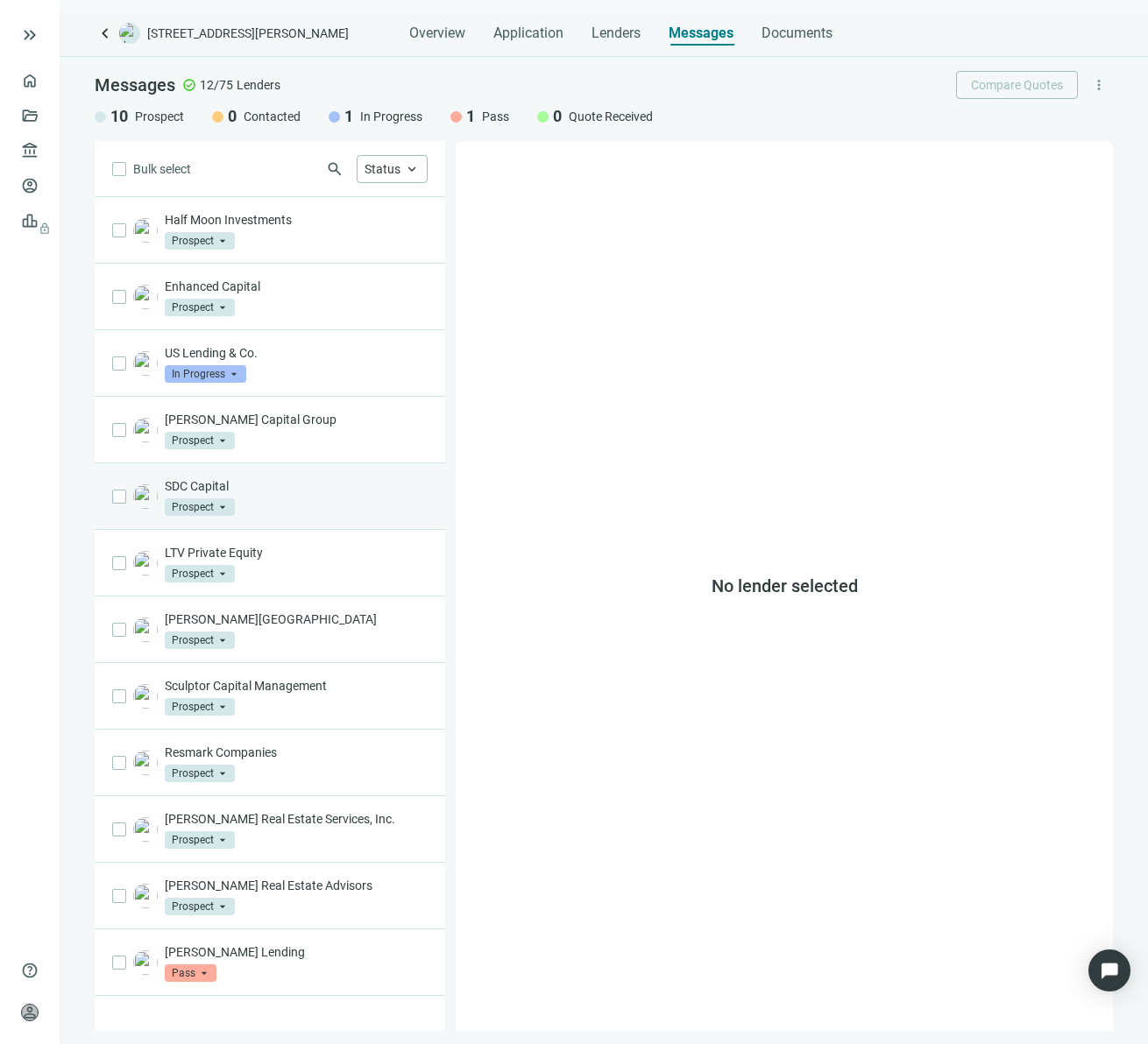
click at [341, 484] on p "SDC Capital" at bounding box center [295, 486] width 262 height 17
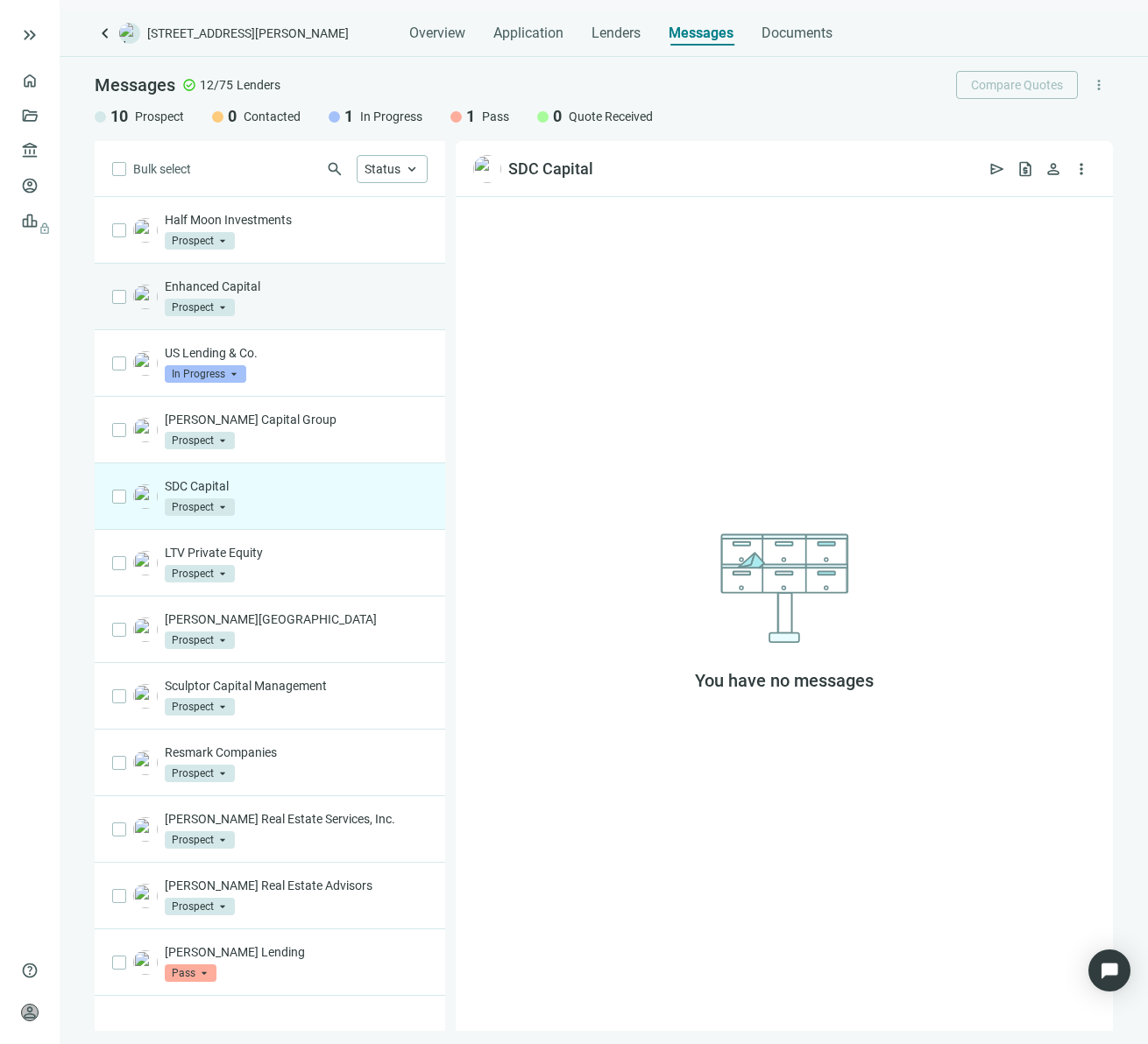
click at [312, 299] on div "Enhanced Capital Prospect arrow_drop_down" at bounding box center [295, 297] width 262 height 38
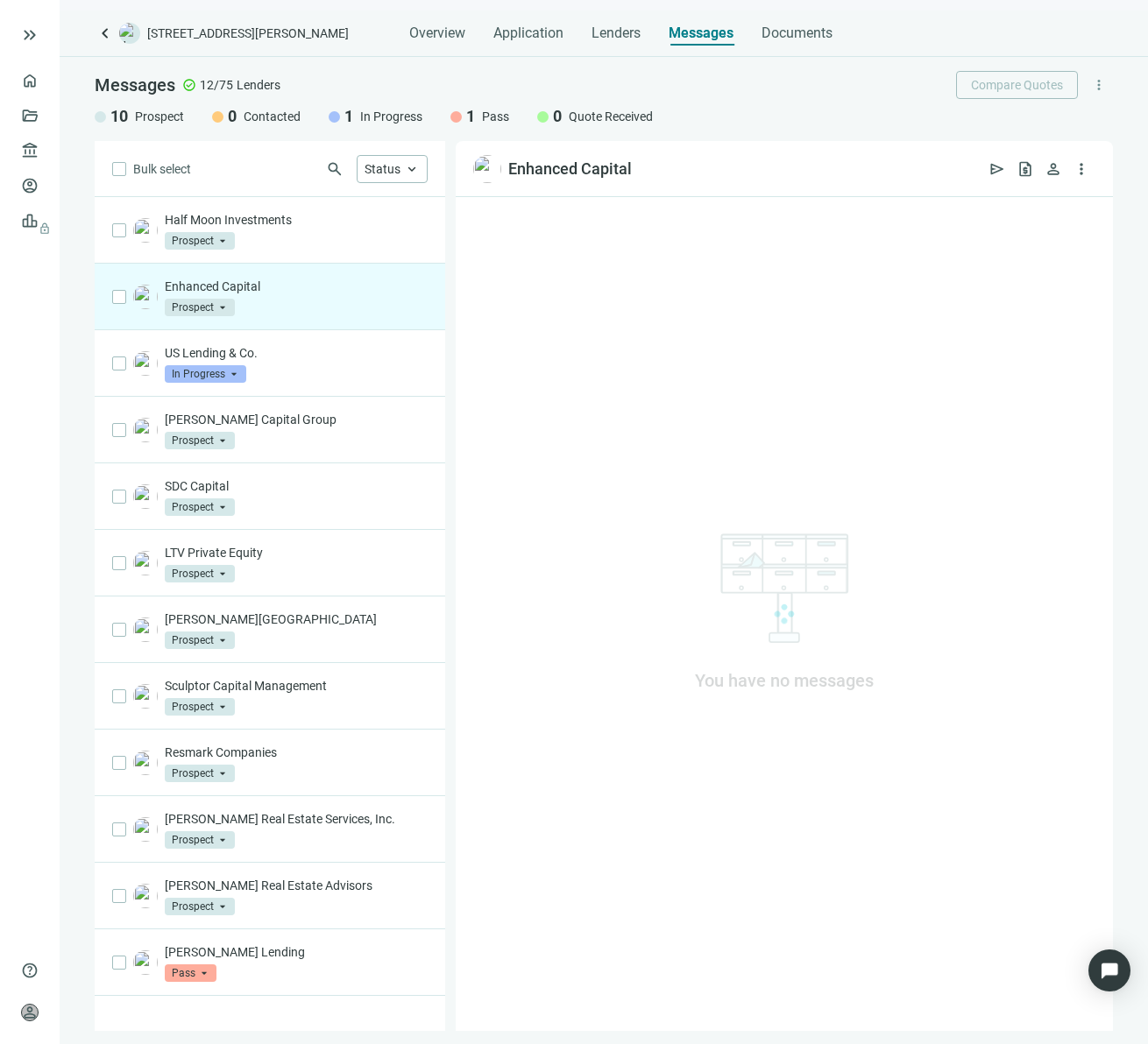
click at [312, 299] on div "Enhanced Capital Prospect arrow_drop_down" at bounding box center [295, 297] width 262 height 38
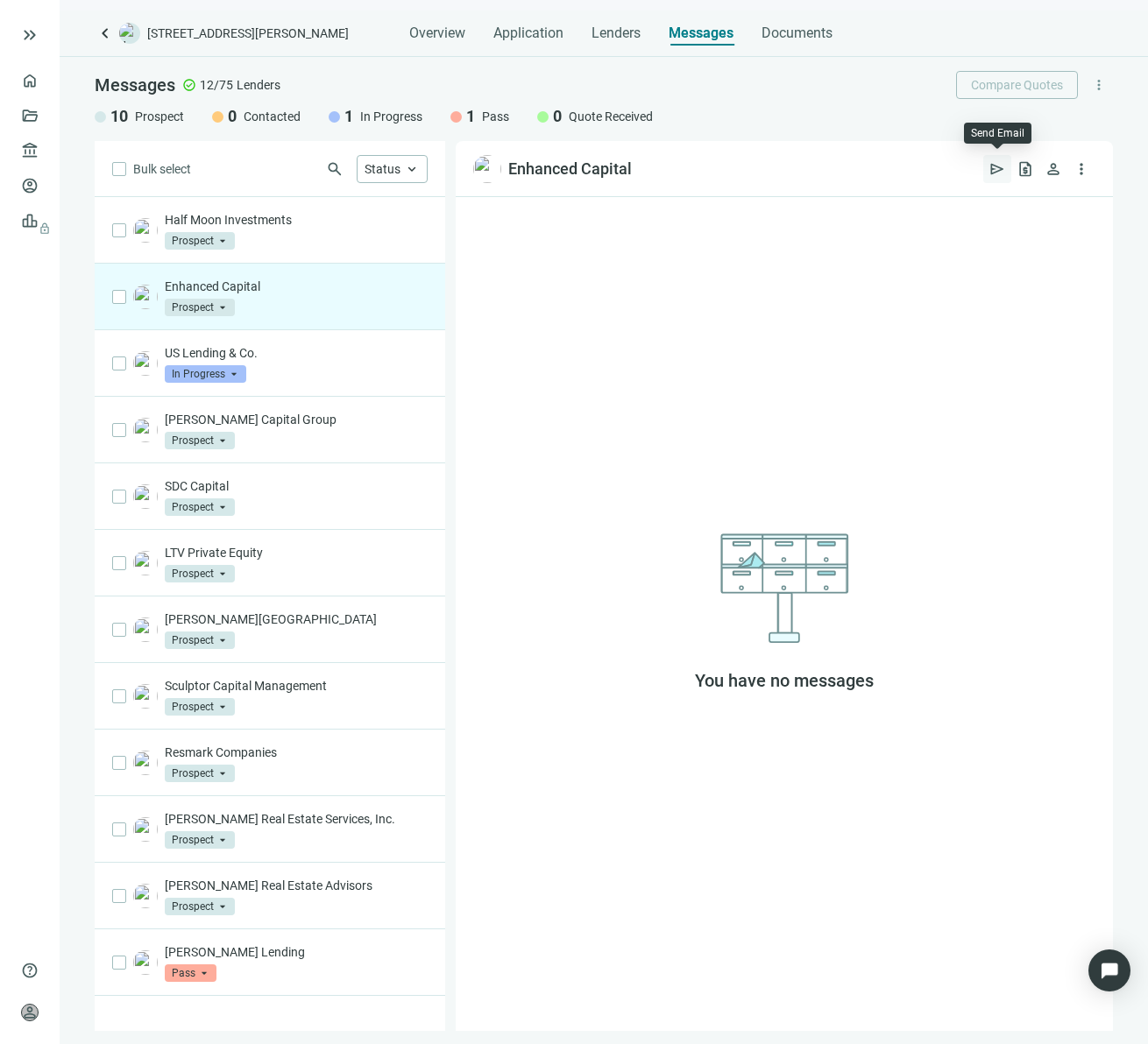
click at [1002, 172] on span "send" at bounding box center [996, 169] width 17 height 17
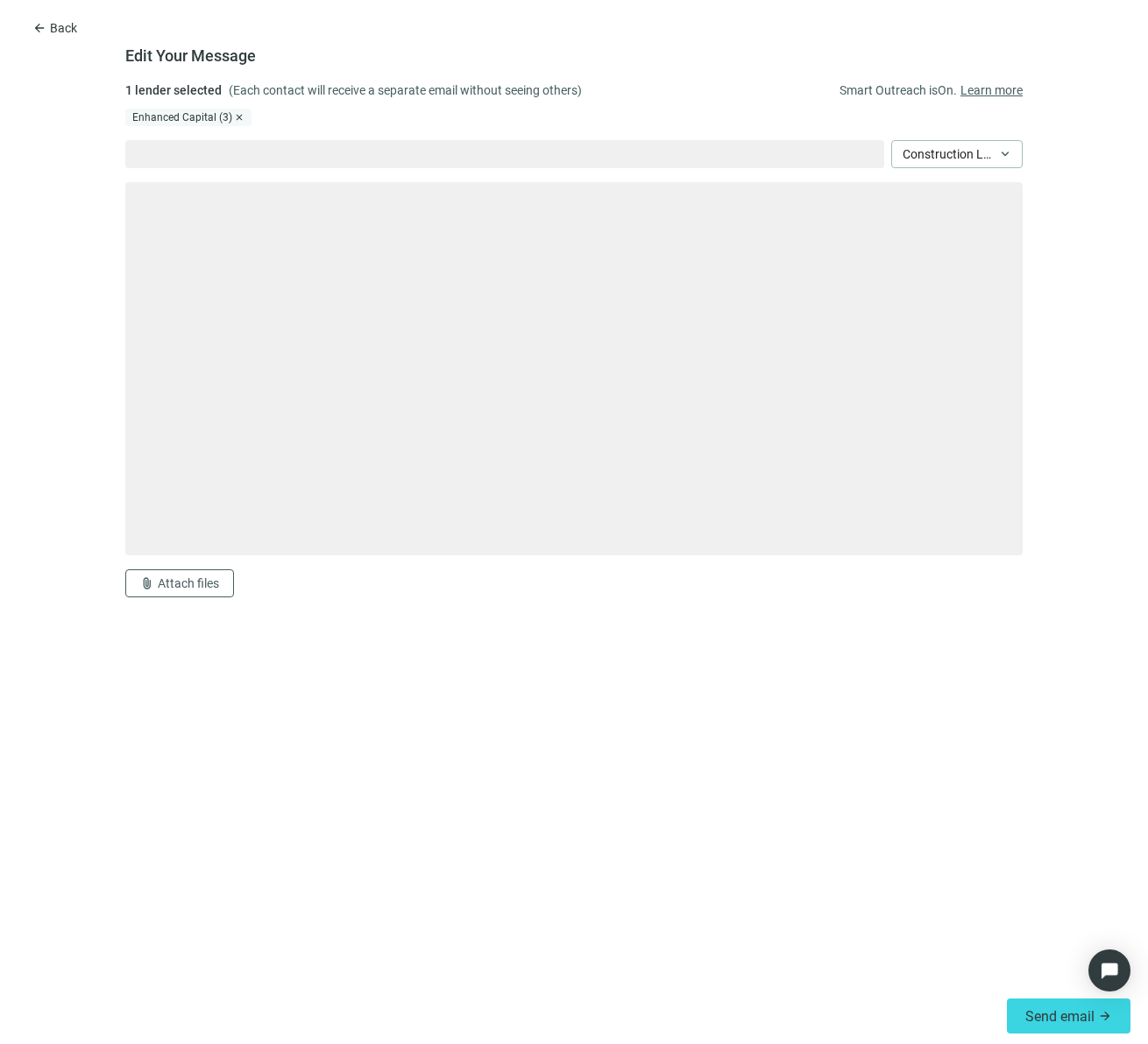
type textarea "**********"
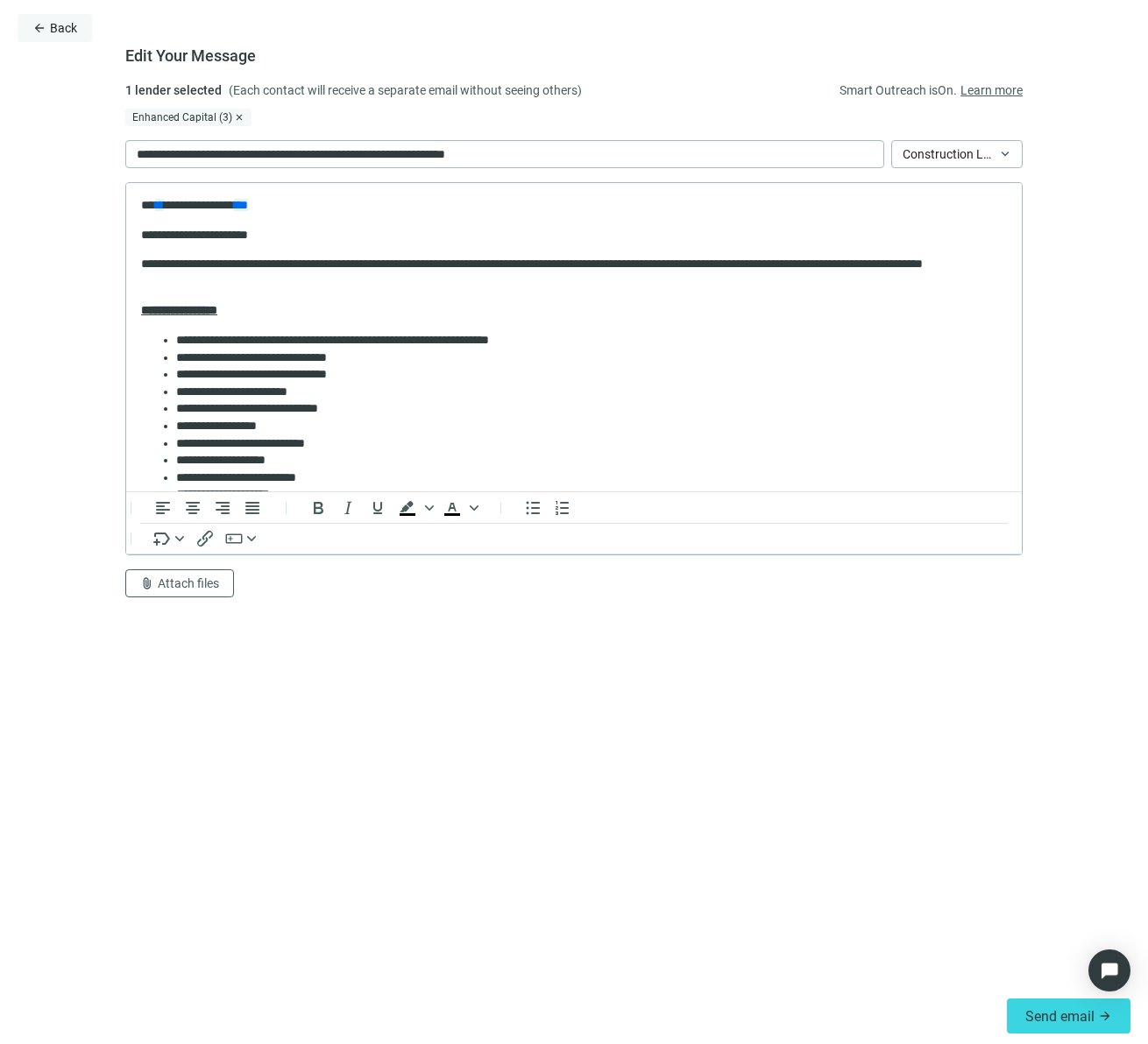
click at [44, 31] on span "arrow_back" at bounding box center [39, 27] width 14 height 14
